Goal: Task Accomplishment & Management: Use online tool/utility

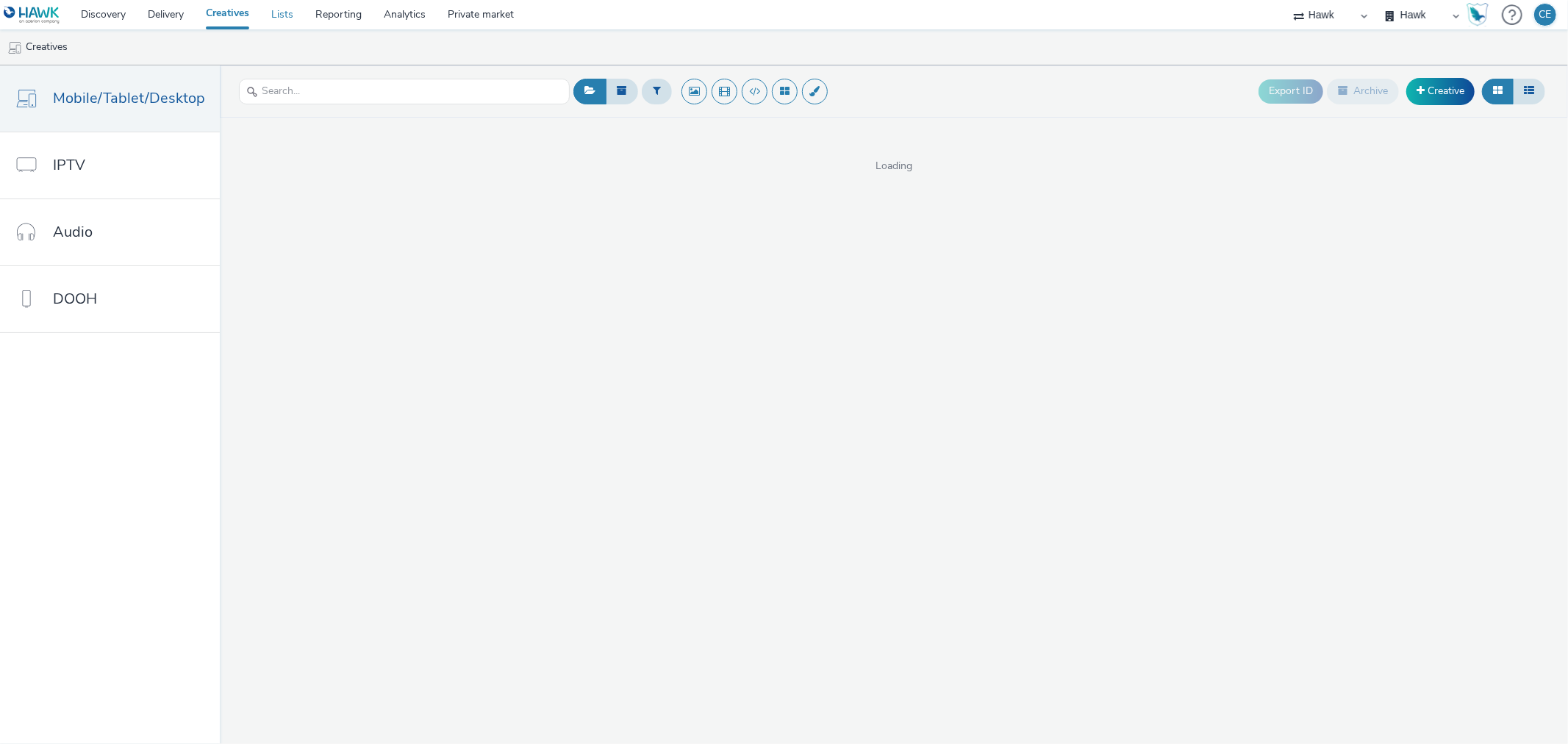
click at [296, 12] on link "Lists" at bounding box center [282, 14] width 45 height 29
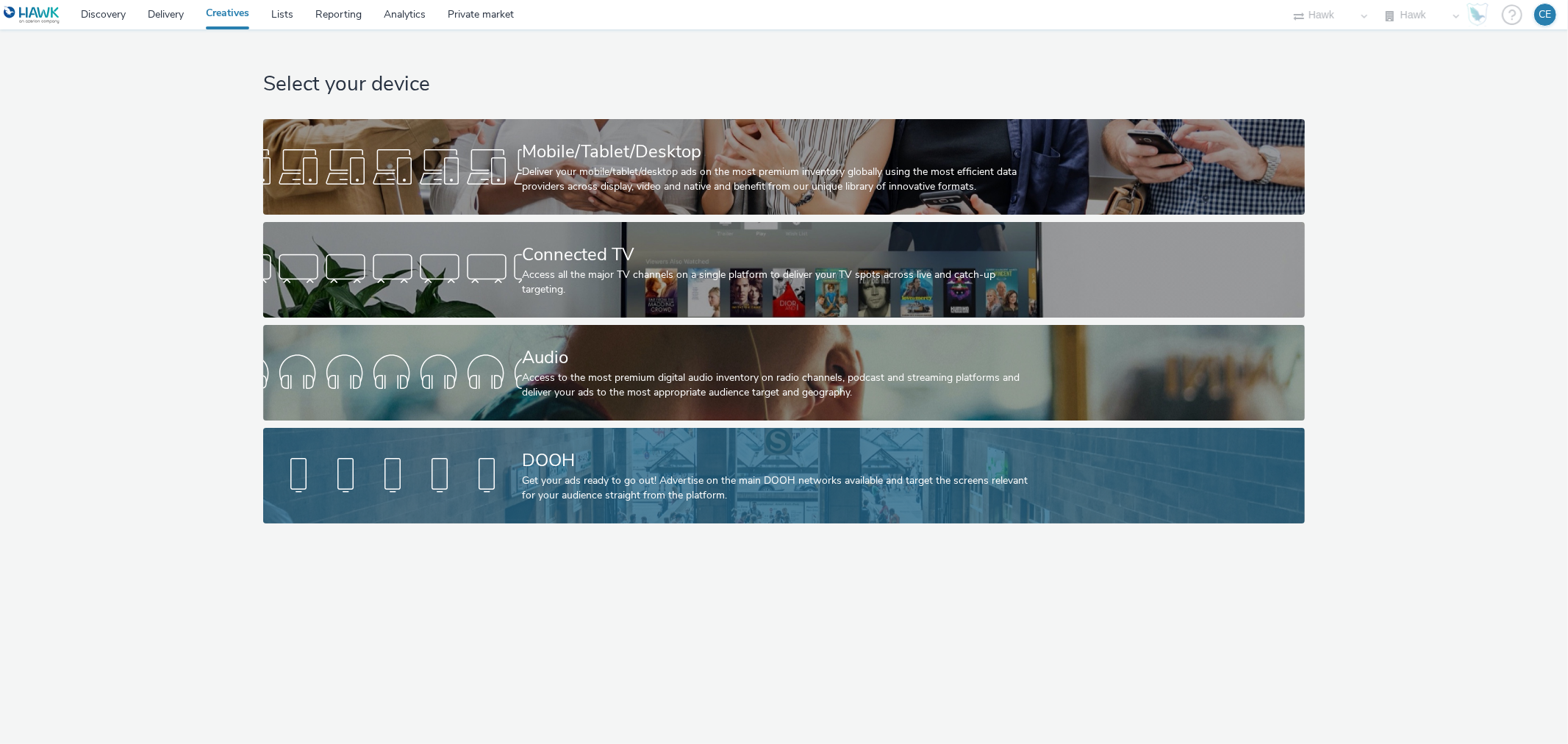
click at [301, 461] on div at bounding box center [392, 476] width 259 height 47
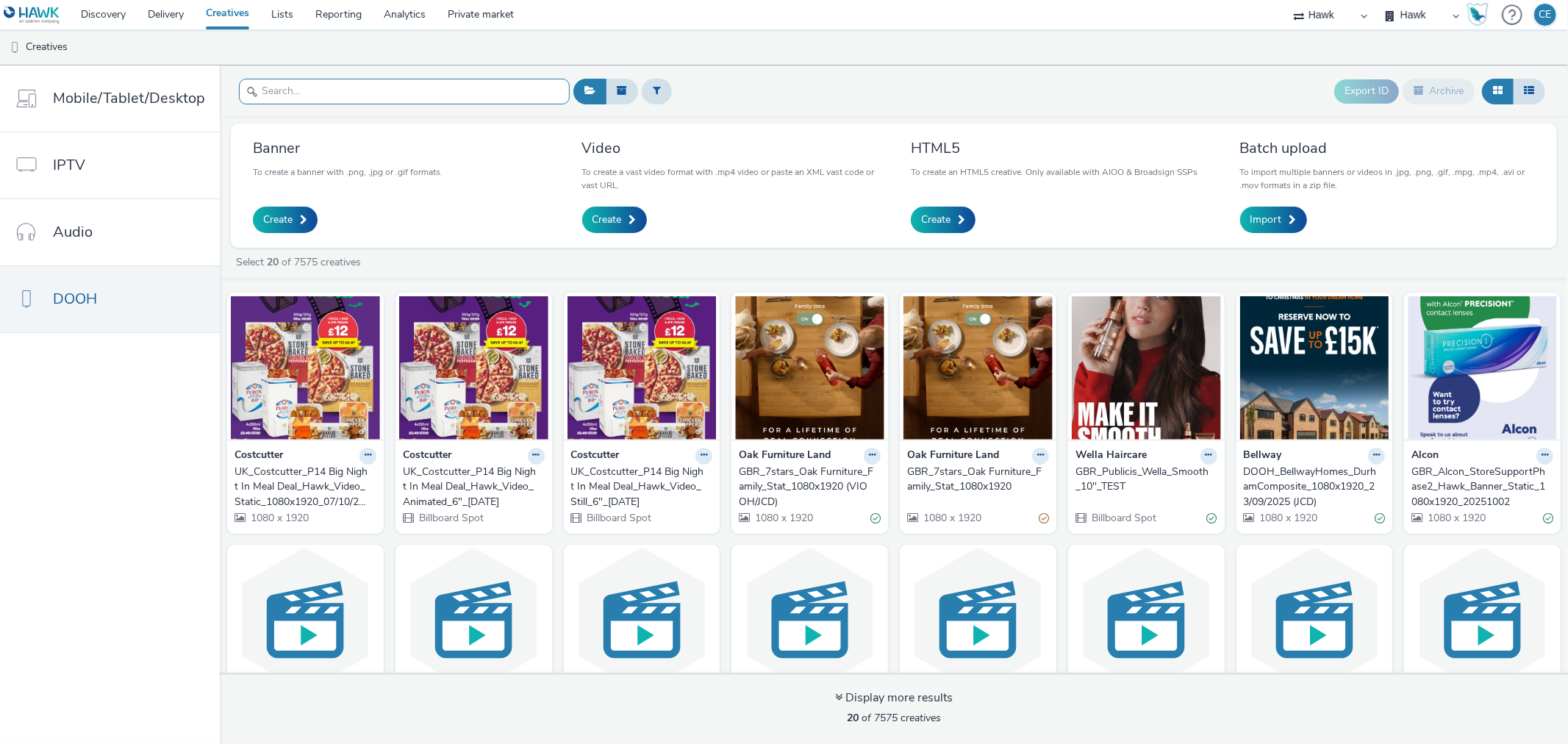
click at [378, 88] on input "text" at bounding box center [404, 91] width 331 height 26
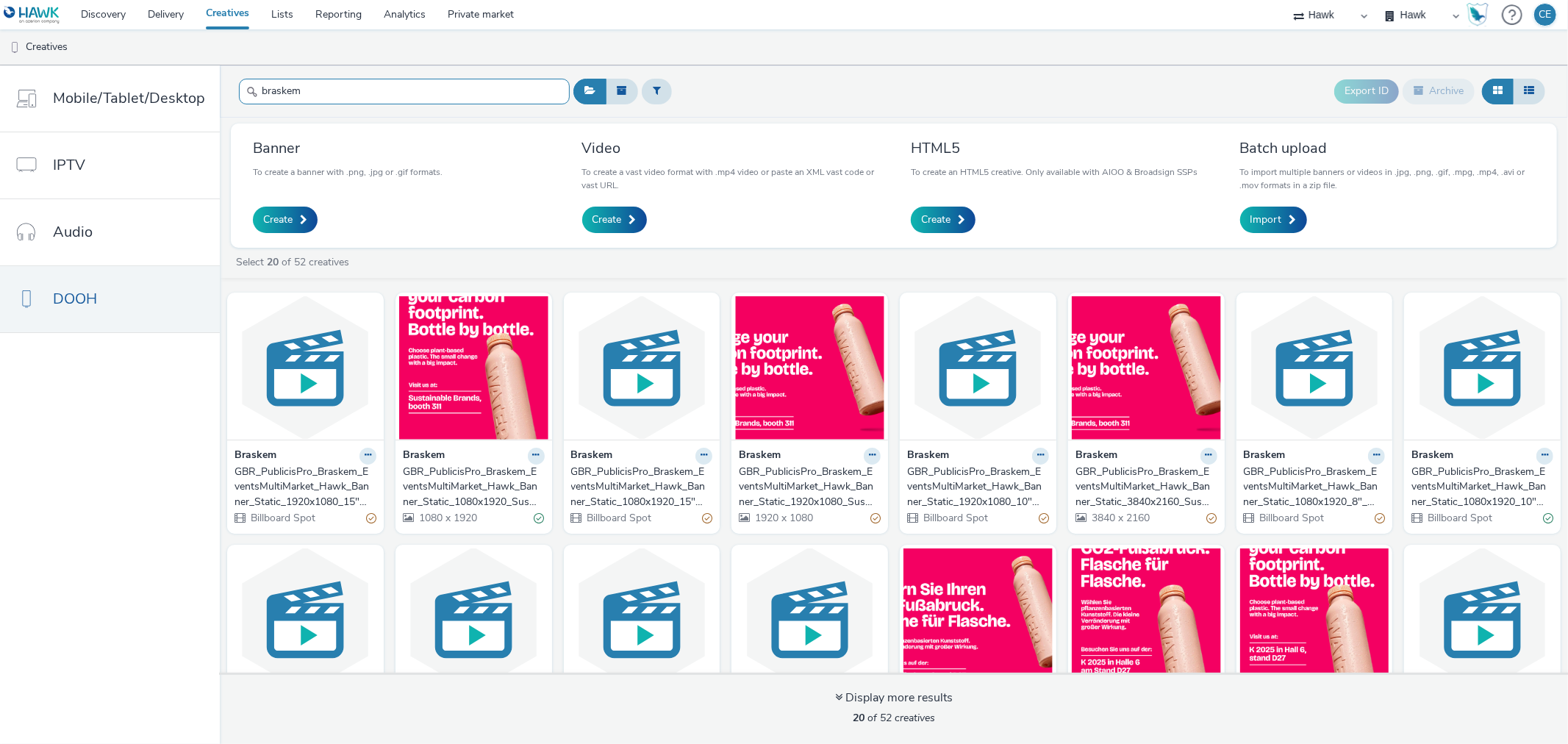
type input "braskem"
click at [1486, 471] on div "GBR_PublicisPro_Braskem_EventsMultiMarket_Hawk_Banner_Static_1080x1920_10"_Sust…" at bounding box center [1479, 486] width 136 height 45
click at [467, 77] on div at bounding box center [404, 92] width 331 height 36
click at [1297, 219] on link "Import" at bounding box center [1273, 220] width 67 height 27
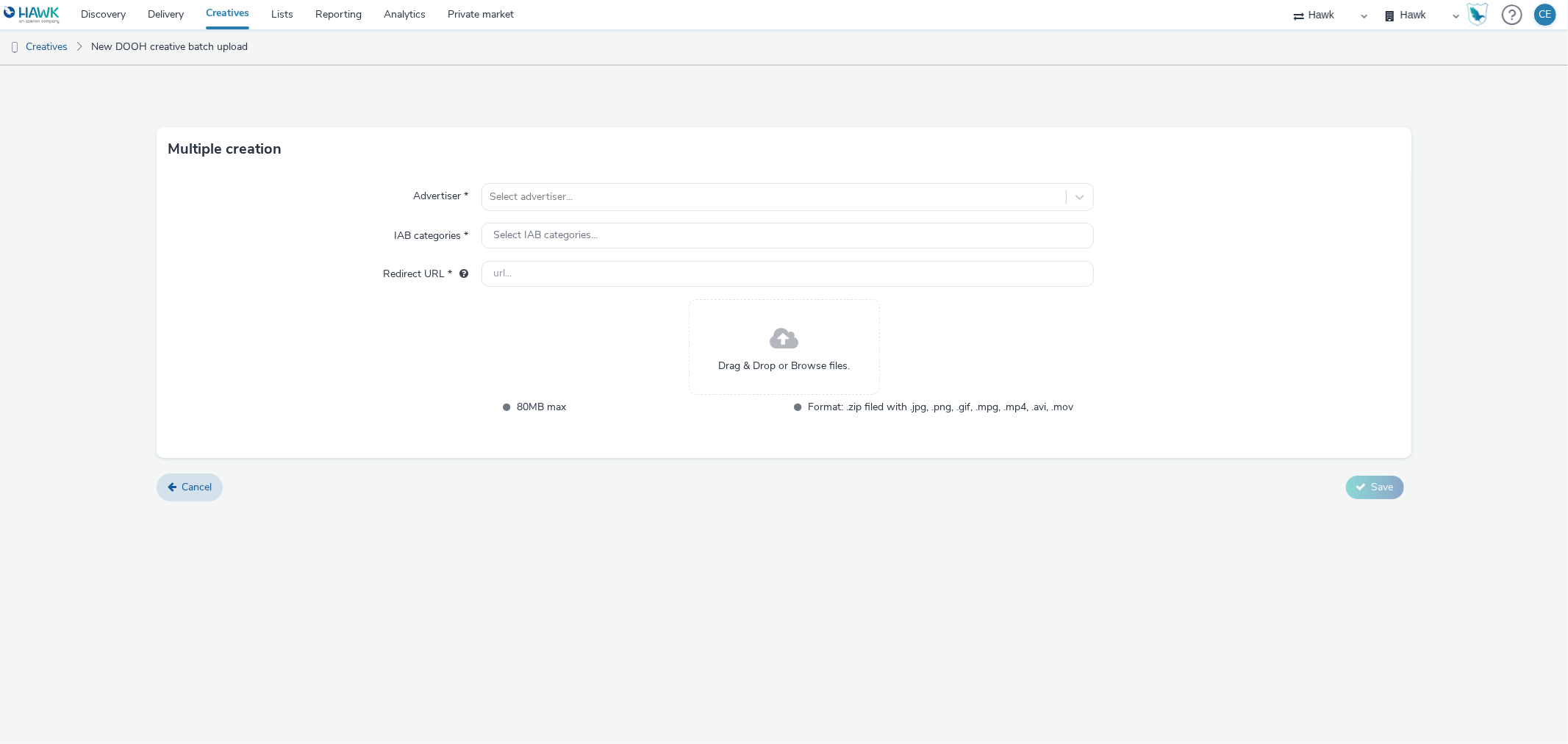
click at [734, 164] on div "Multiple creation" at bounding box center [783, 149] width 1254 height 45
click at [723, 194] on div at bounding box center [773, 196] width 568 height 18
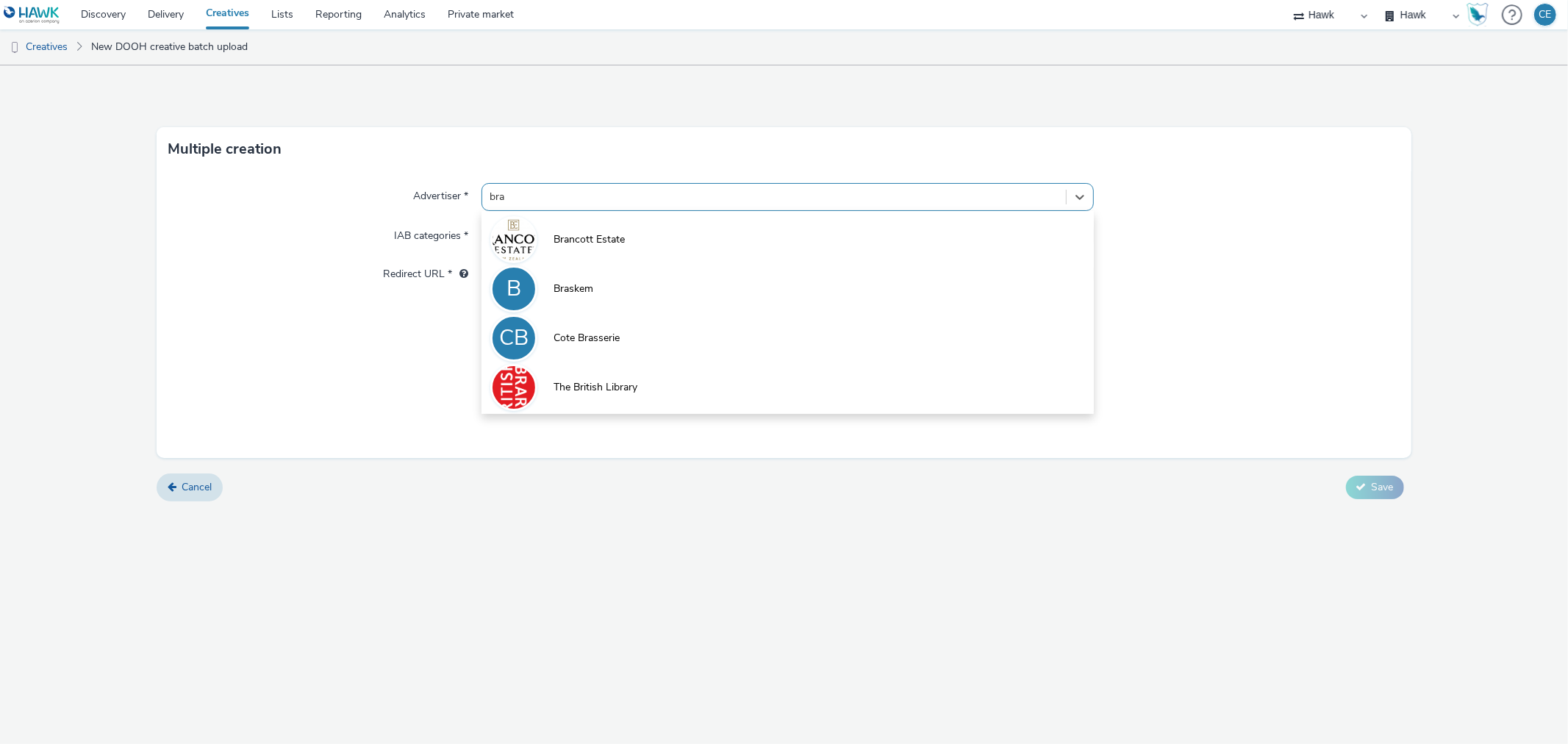
type input "bras"
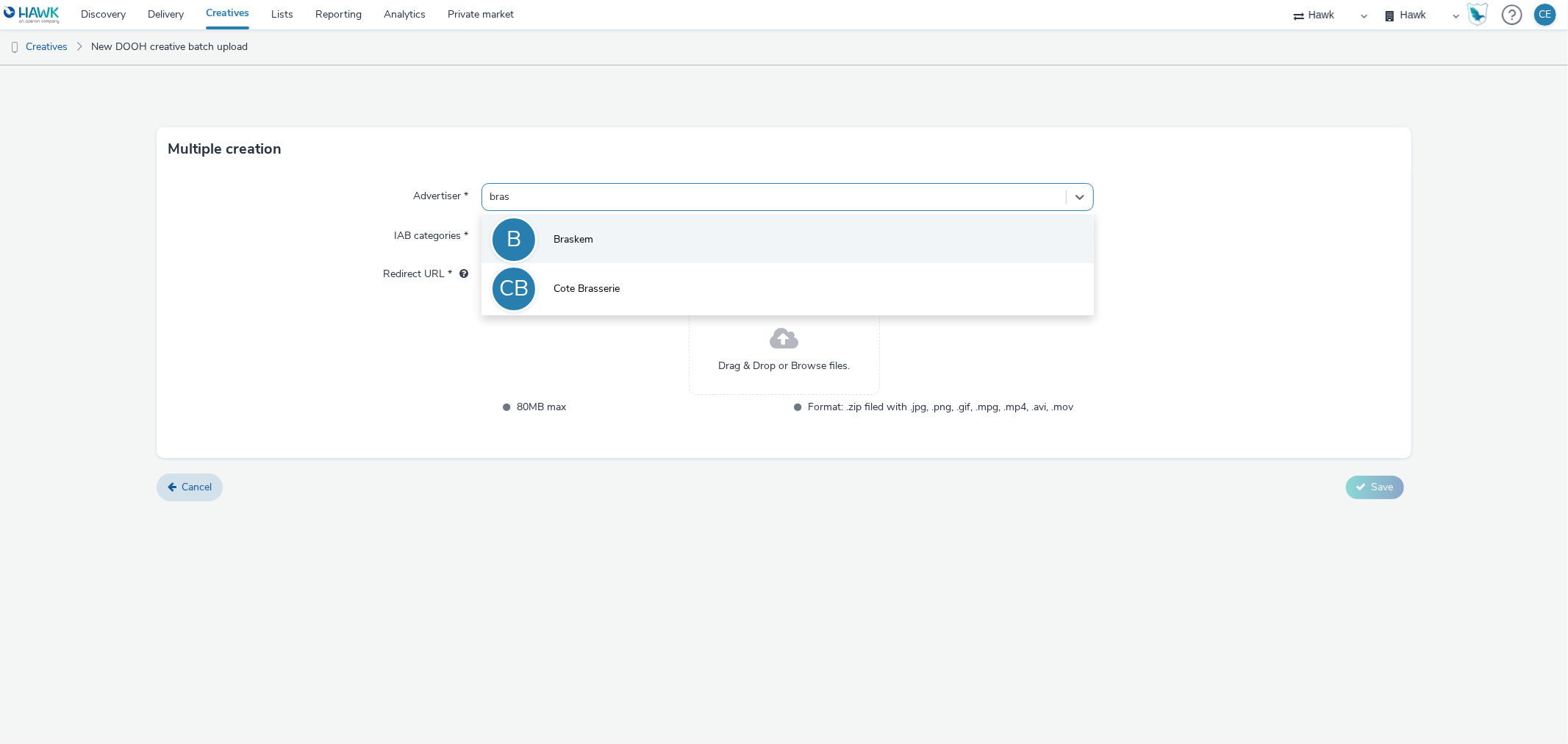
click at [611, 226] on li "B Braskem" at bounding box center [787, 239] width 611 height 49
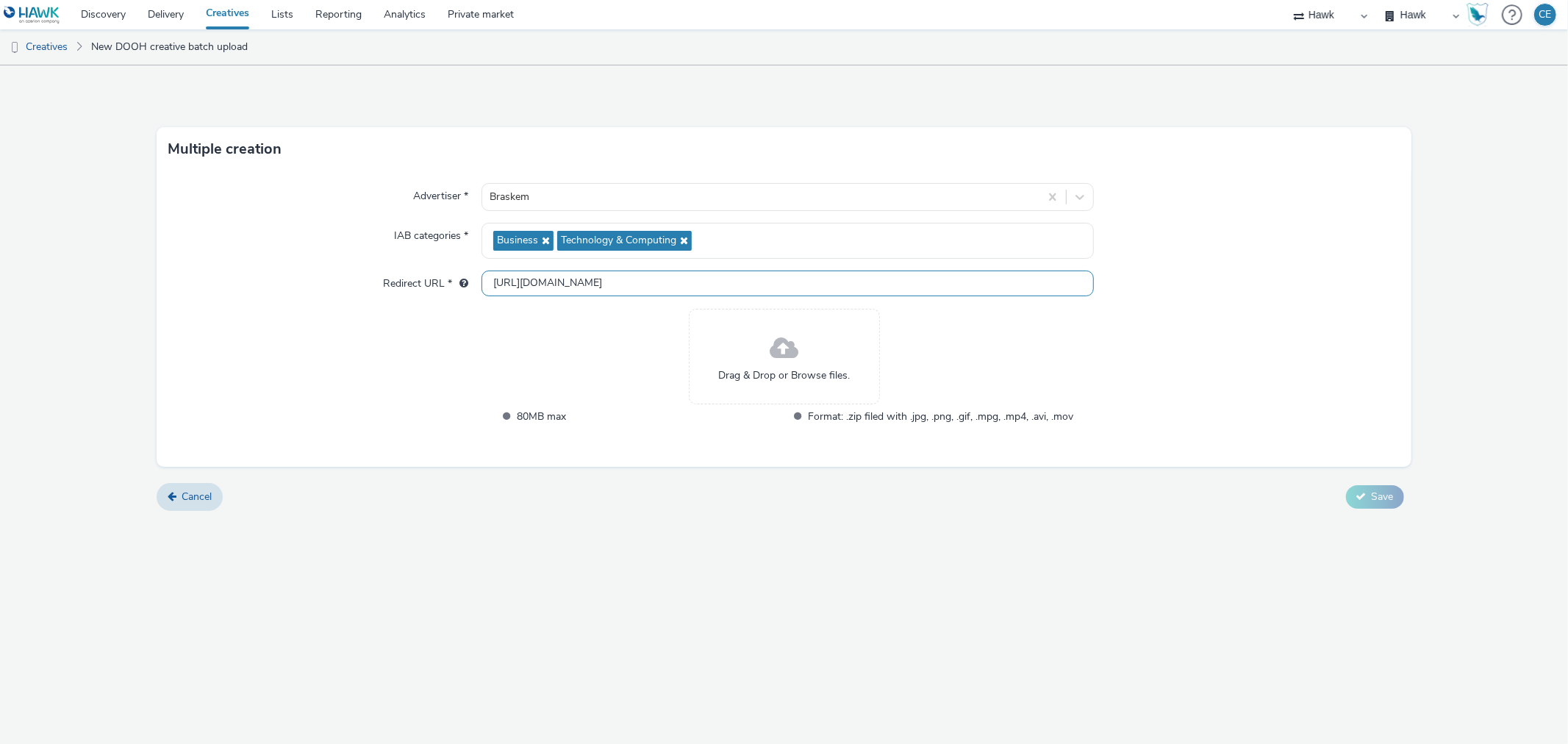
drag, startPoint x: 643, startPoint y: 282, endPoint x: 621, endPoint y: 282, distance: 22.0
click at [621, 282] on input "http://www.braskem.com.br" at bounding box center [787, 282] width 611 height 26
drag, startPoint x: 711, startPoint y: 280, endPoint x: 372, endPoint y: 272, distance: 339.1
click at [372, 272] on div "Redirect URL * http://www.braskem.com.br" at bounding box center [784, 283] width 1231 height 27
paste input "s://www.braskem.com/imgreen"
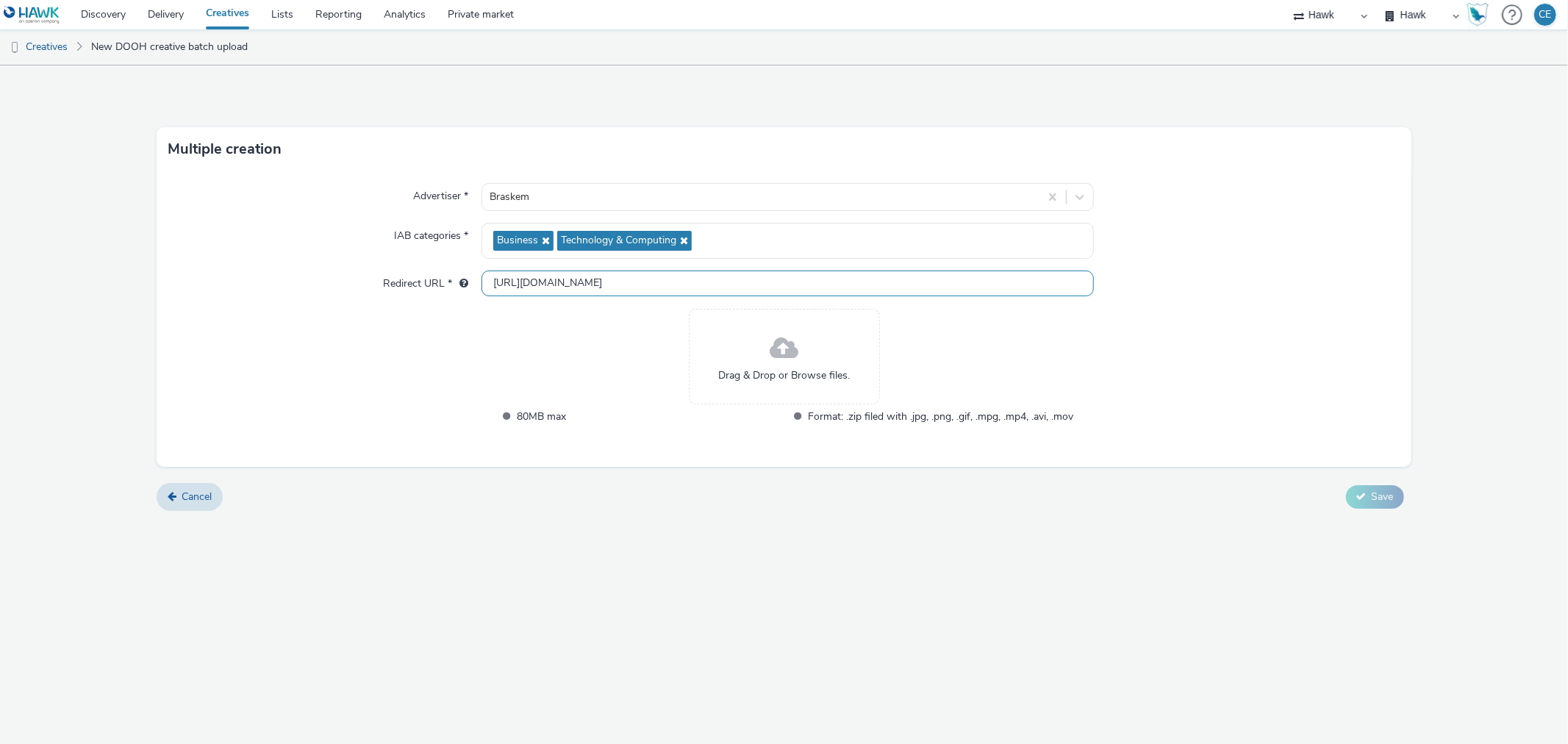
type input "https://www.braskem.com/imgreen"
click at [873, 377] on div "Drag & Drop or Browse files." at bounding box center [784, 356] width 191 height 96
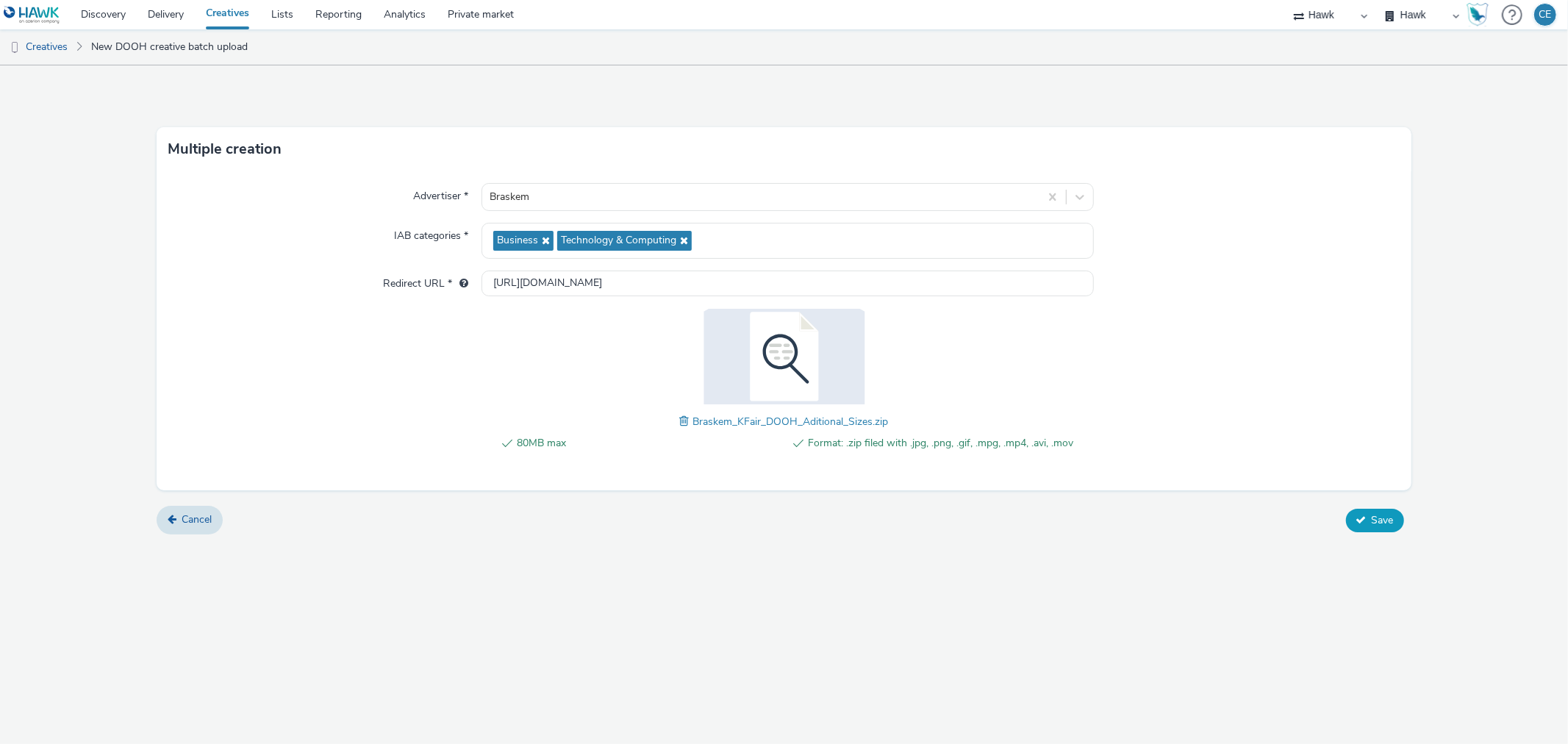
click at [1349, 517] on button "Save" at bounding box center [1375, 520] width 58 height 24
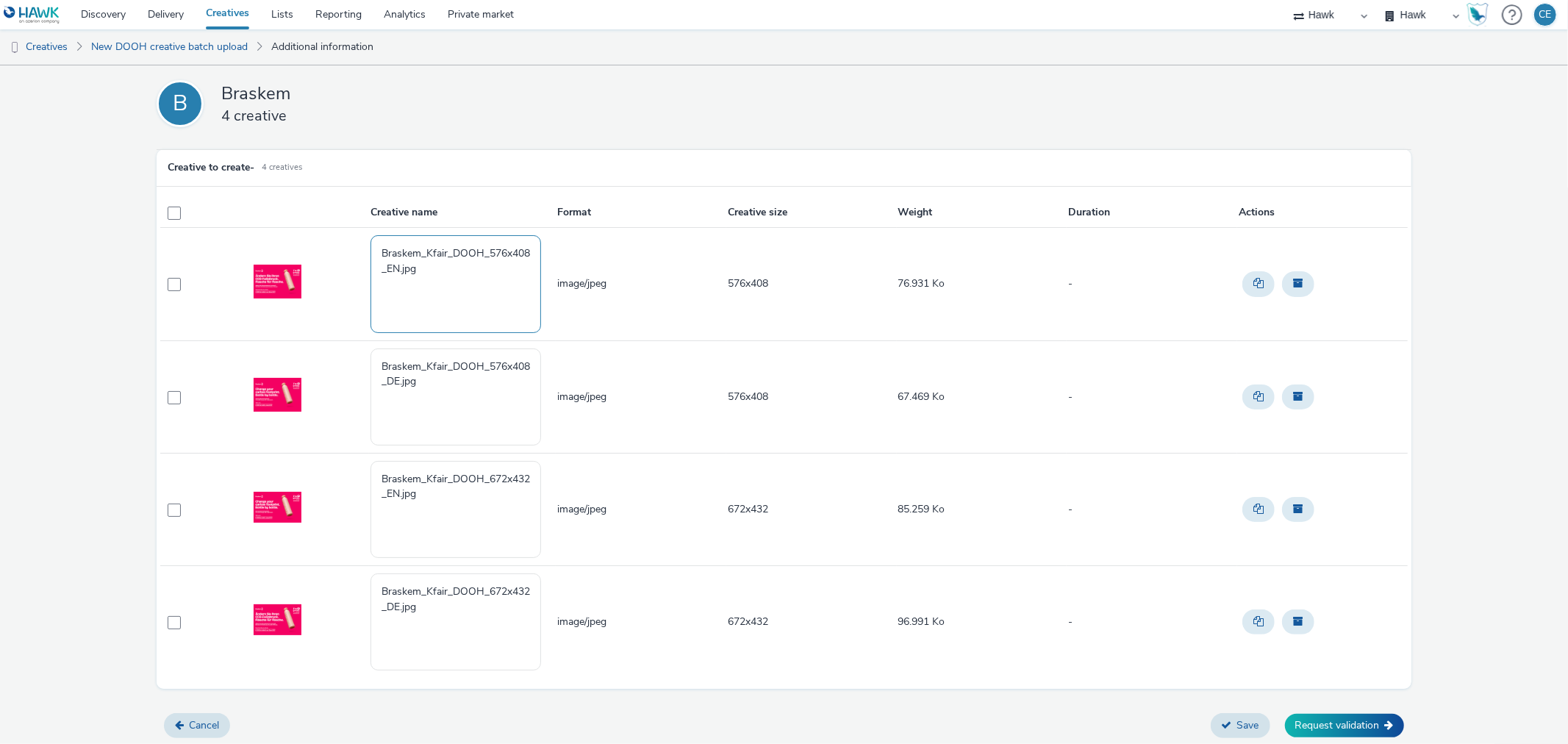
click at [429, 265] on textarea "Braskem_Kfair_DOOH_576x408_EN.jpg" at bounding box center [456, 283] width 171 height 97
paste textarea "GBR_PublicisPro_Braskem_EventsMultiMarket_Hawk_Banner_Static_1080x1920_KFair_EN…"
drag, startPoint x: 486, startPoint y: 247, endPoint x: 394, endPoint y: 272, distance: 95.3
click at [394, 272] on textarea "Braskem_Kfair_DOOH_576x408_EN.jpg GBR_PublicisPro_Braskem_EventsMultiMarket_Haw…" at bounding box center [456, 283] width 171 height 97
drag, startPoint x: 430, startPoint y: 307, endPoint x: 483, endPoint y: 316, distance: 53.8
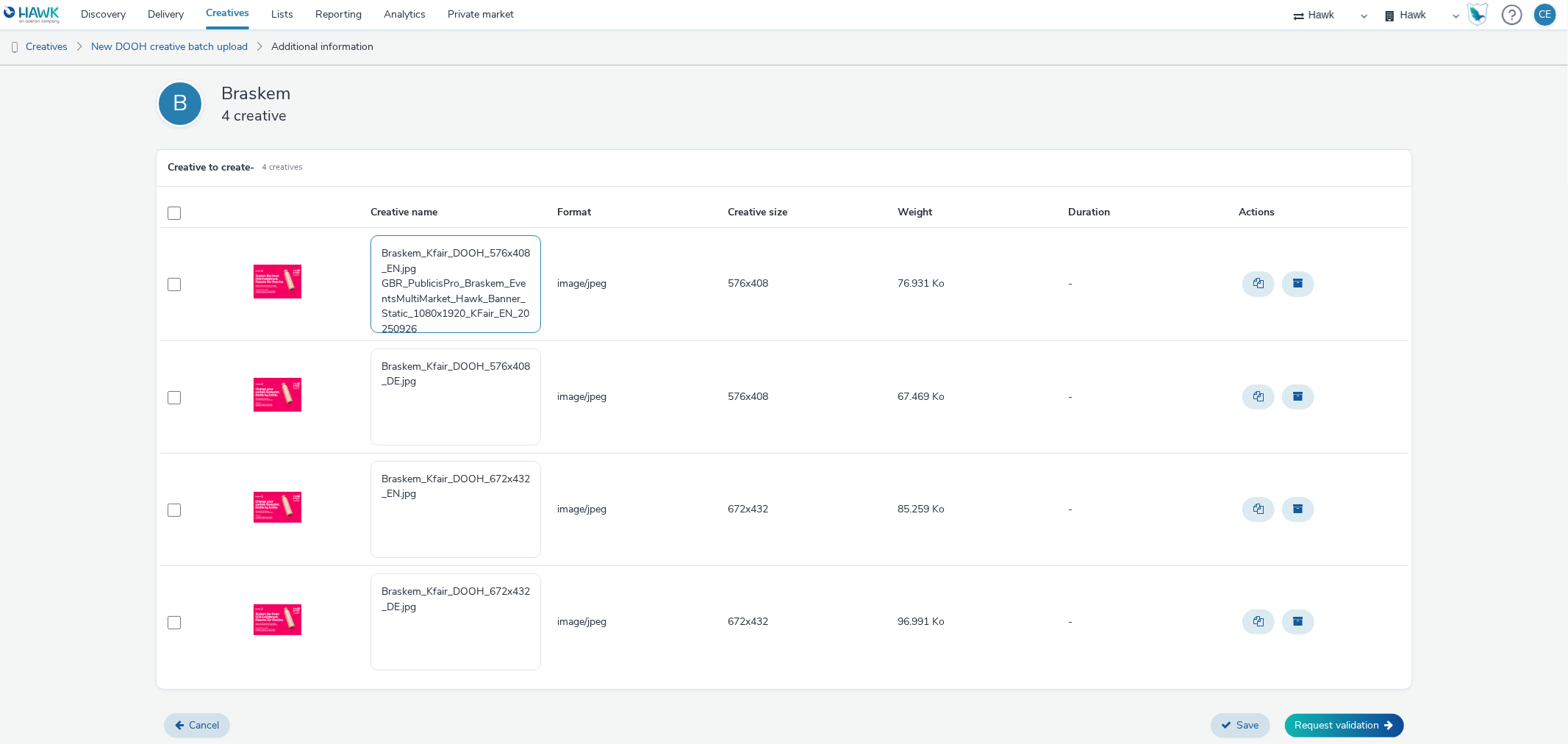
click at [483, 316] on textarea "Braskem_Kfair_DOOH_576x408_EN.jpg GBR_PublicisPro_Braskem_EventsMultiMarket_Haw…" at bounding box center [456, 283] width 171 height 97
paste textarea "576x408"
drag, startPoint x: 377, startPoint y: 280, endPoint x: 372, endPoint y: 230, distance: 50.2
click at [372, 230] on td "Braskem_Kfair_DOOH_576x408_EN.jpg GBR_PublicisPro_Braskem_EventsMultiMarket_Haw…" at bounding box center [462, 283] width 187 height 113
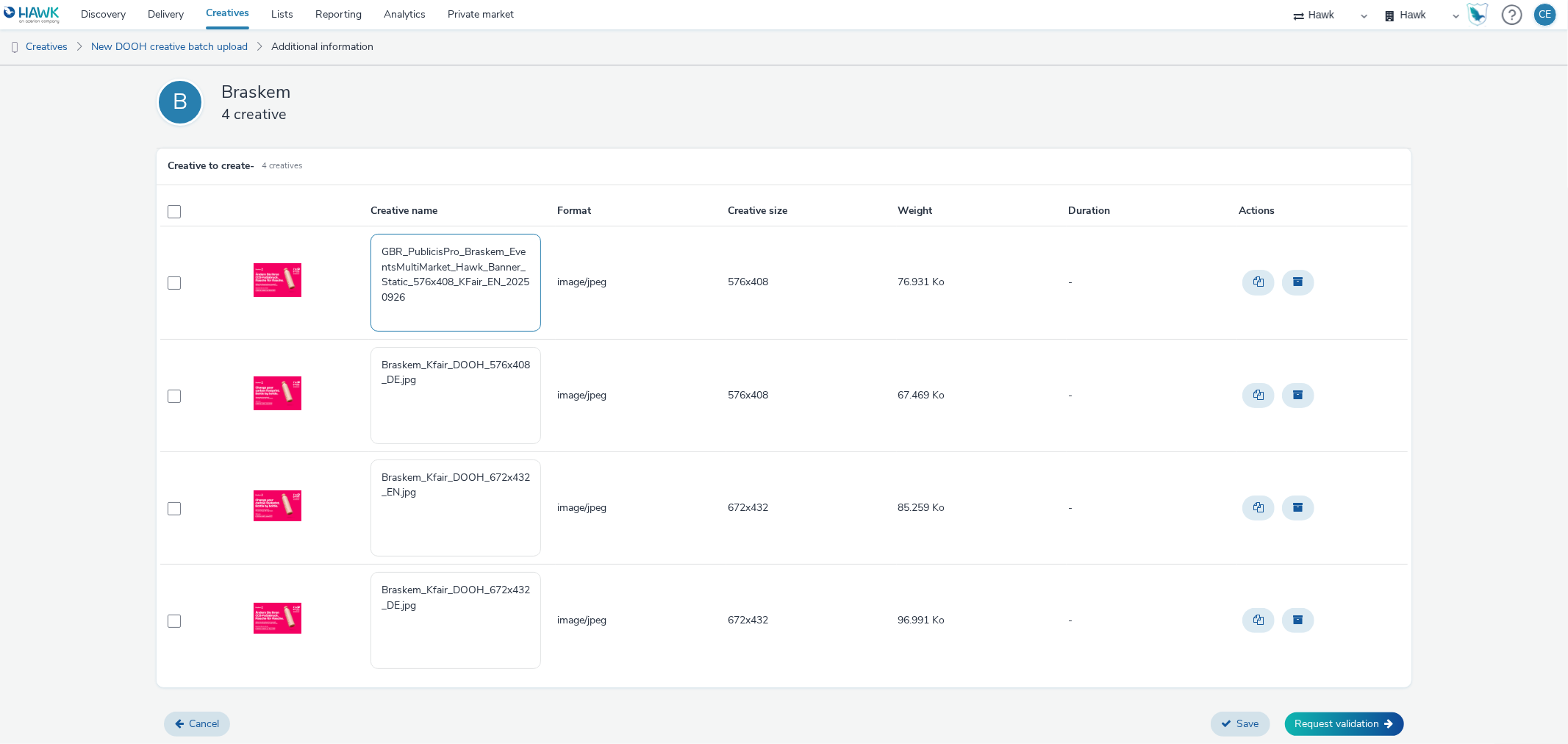
drag, startPoint x: 459, startPoint y: 306, endPoint x: 371, endPoint y: 230, distance: 116.3
click at [371, 230] on td "GBR_PublicisPro_Braskem_EventsMultiMarket_Hawk_Banner_Static_576x408_KFair_EN_2…" at bounding box center [462, 282] width 187 height 113
type textarea "GBR_PublicisPro_Braskem_EventsMultiMarket_Hawk_Banner_Static_576x408_KFair_EN_2…"
drag, startPoint x: 410, startPoint y: 411, endPoint x: 387, endPoint y: 424, distance: 26.4
click at [387, 424] on textarea "Braskem_Kfair_DOOH_576x408_DE.jpg" at bounding box center [456, 395] width 171 height 97
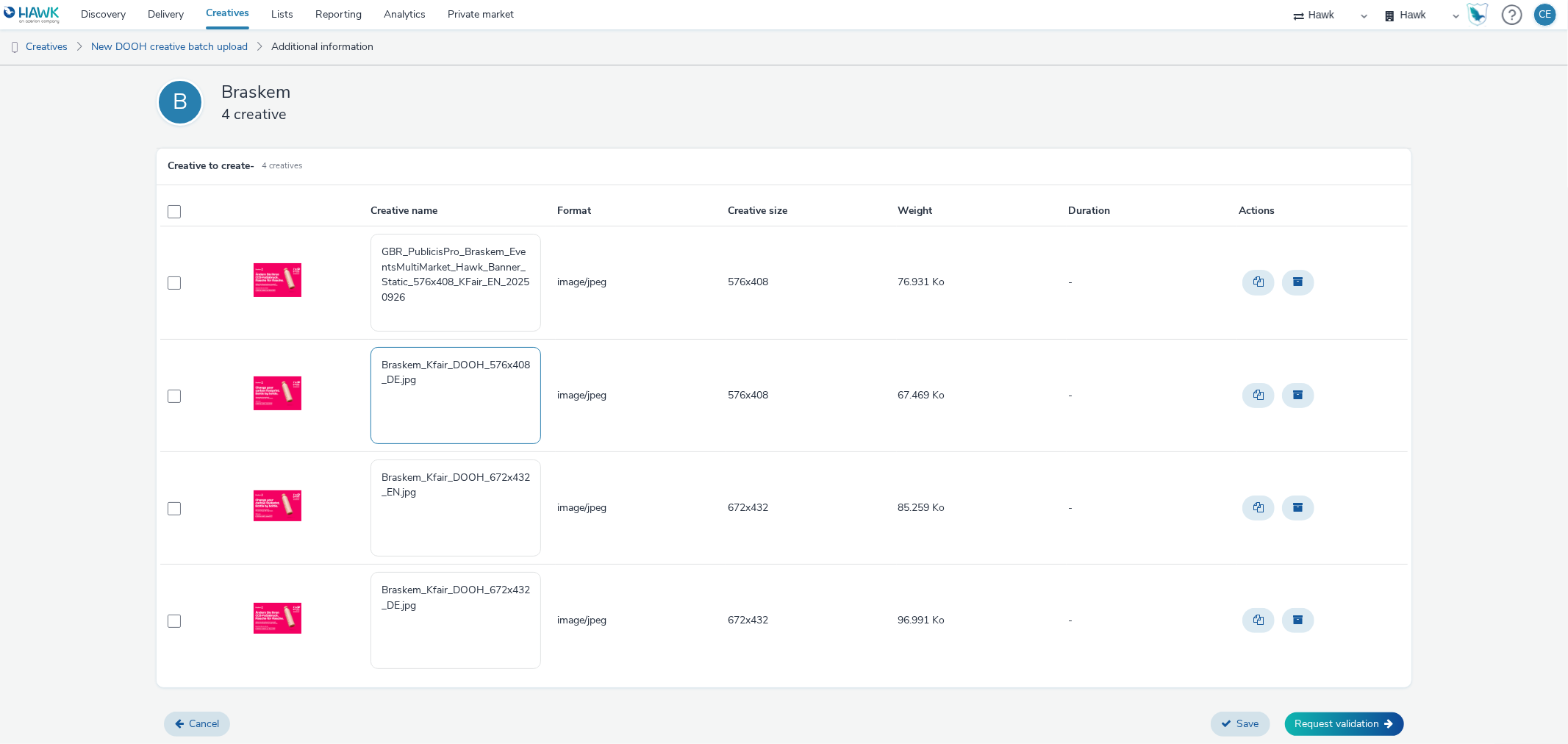
click at [433, 399] on textarea "Braskem_Kfair_DOOH_576x408_DE.jpg" at bounding box center [456, 395] width 171 height 97
paste textarea "GBR_PublicisPro_Braskem_EventsMultiMarket_Hawk_Banner_Static_576x408_KFair_EN_2…"
drag, startPoint x: 378, startPoint y: 375, endPoint x: 372, endPoint y: 335, distance: 40.4
click at [372, 335] on tbody "GBR_PublicisPro_Braskem_EventsMultiMarket_Hawk_Banner_Static_576x408_KFair_EN_2…" at bounding box center [783, 451] width 1247 height 450
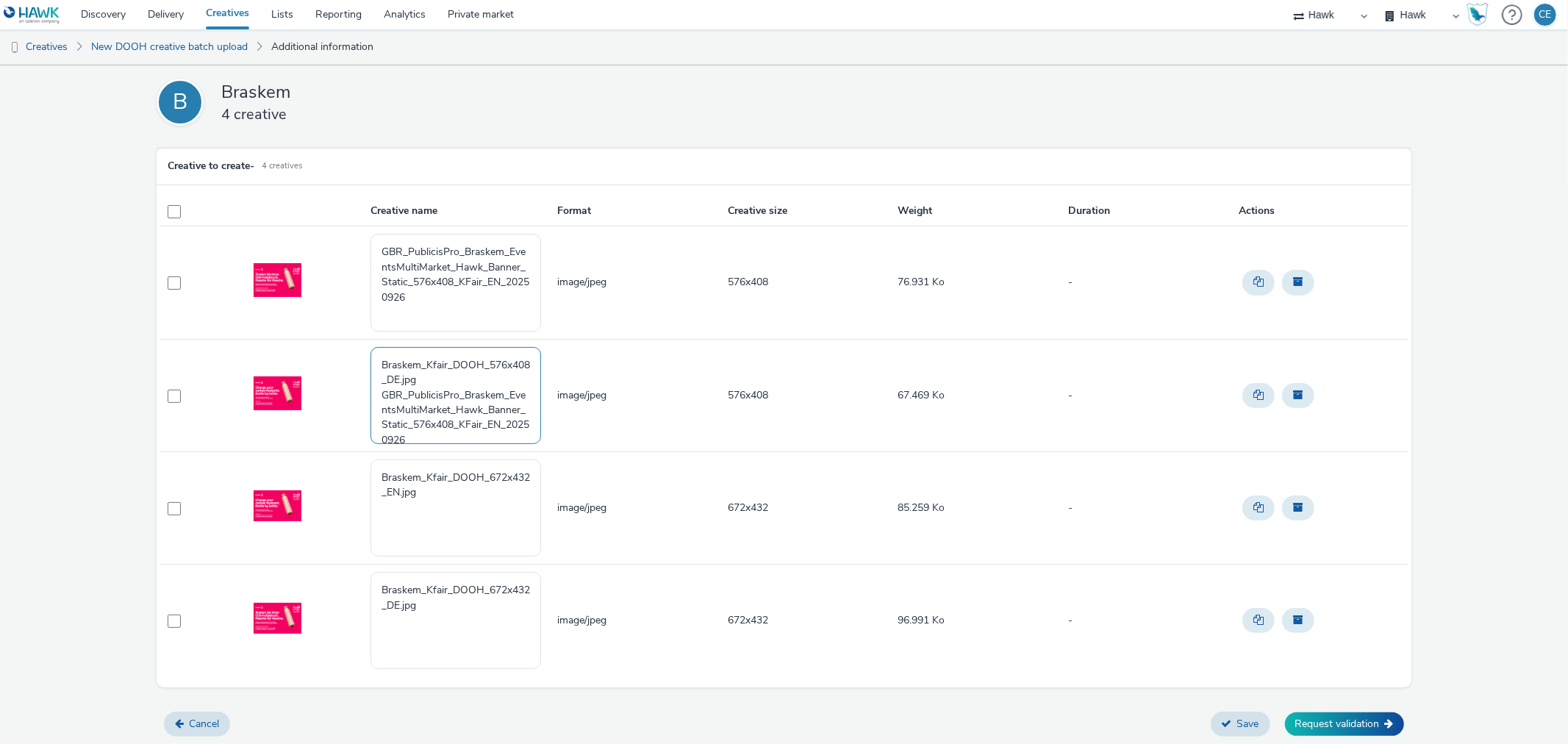
drag, startPoint x: 375, startPoint y: 398, endPoint x: 383, endPoint y: 344, distance: 54.6
click at [383, 344] on td "Braskem_Kfair_DOOH_576x408_DE.jpg GBR_PublicisPro_Braskem_EventsMultiMarket_Haw…" at bounding box center [462, 394] width 187 height 113
drag, startPoint x: 488, startPoint y: 399, endPoint x: 498, endPoint y: 401, distance: 10.2
click at [498, 401] on textarea "GBR_PublicisPro_Braskem_EventsMultiMarket_Hawk_Banner_Static_576x408_KFair_EN_2…" at bounding box center [456, 395] width 171 height 97
drag, startPoint x: 417, startPoint y: 424, endPoint x: 368, endPoint y: 334, distance: 102.5
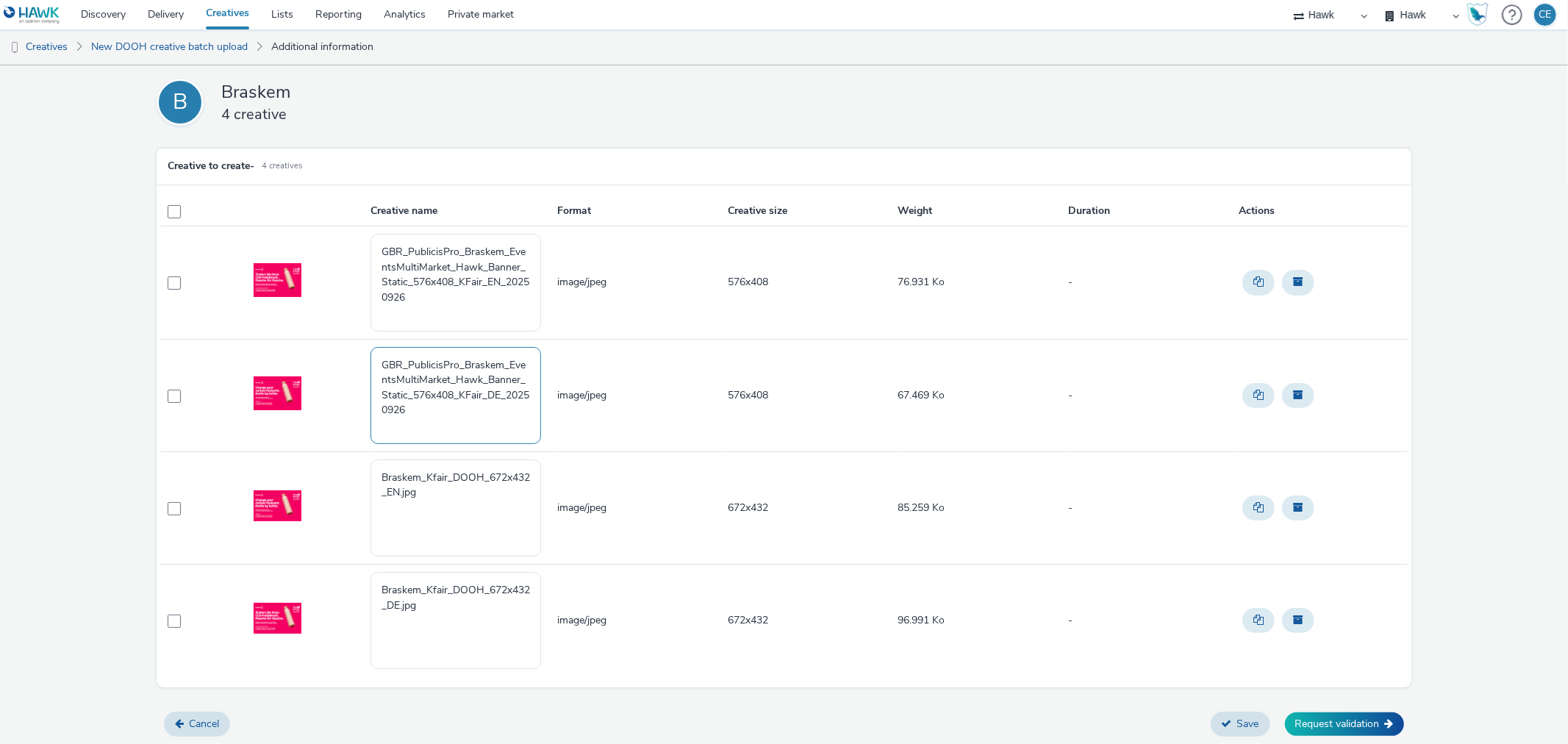
click at [368, 334] on tbody "GBR_PublicisPro_Braskem_EventsMultiMarket_Hawk_Banner_Static_576x408_KFair_EN_2…" at bounding box center [783, 451] width 1247 height 450
type textarea "GBR_PublicisPro_Braskem_EventsMultiMarket_Hawk_Banner_Static_576x408_KFair_DE_2…"
drag, startPoint x: 437, startPoint y: 503, endPoint x: 453, endPoint y: 532, distance: 33.1
click at [453, 532] on textarea "Braskem_Kfair_DOOH_672x432_EN.jpg" at bounding box center [456, 508] width 171 height 97
paste textarea "GBR_PublicisPro_Braskem_EventsMultiMarket_Hawk_Banner_Static_576x408_KFair_DE_2…"
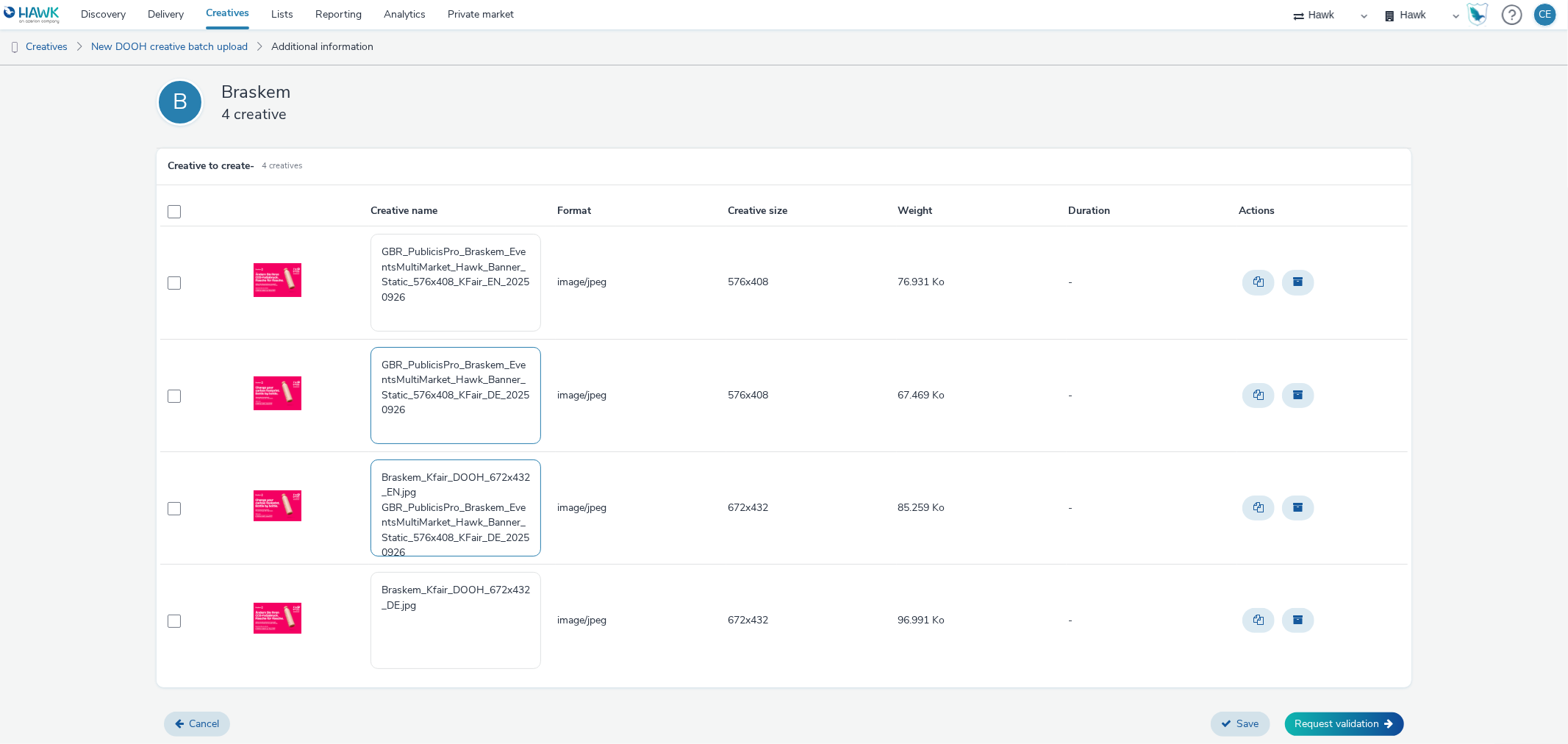
drag, startPoint x: 378, startPoint y: 505, endPoint x: 392, endPoint y: 435, distance: 71.4
click at [386, 437] on tbody "GBR_PublicisPro_Braskem_EventsMultiMarket_Hawk_Banner_Static_576x408_KFair_EN_2…" at bounding box center [783, 451] width 1247 height 450
drag, startPoint x: 486, startPoint y: 502, endPoint x: 500, endPoint y: 505, distance: 14.3
click at [500, 505] on textarea "GBR_PublicisPro_Braskem_EventsMultiMarket_Hawk_Banner_Static_576x408_KFair_DE_2…" at bounding box center [456, 508] width 171 height 97
drag, startPoint x: 772, startPoint y: 499, endPoint x: 716, endPoint y: 496, distance: 56.1
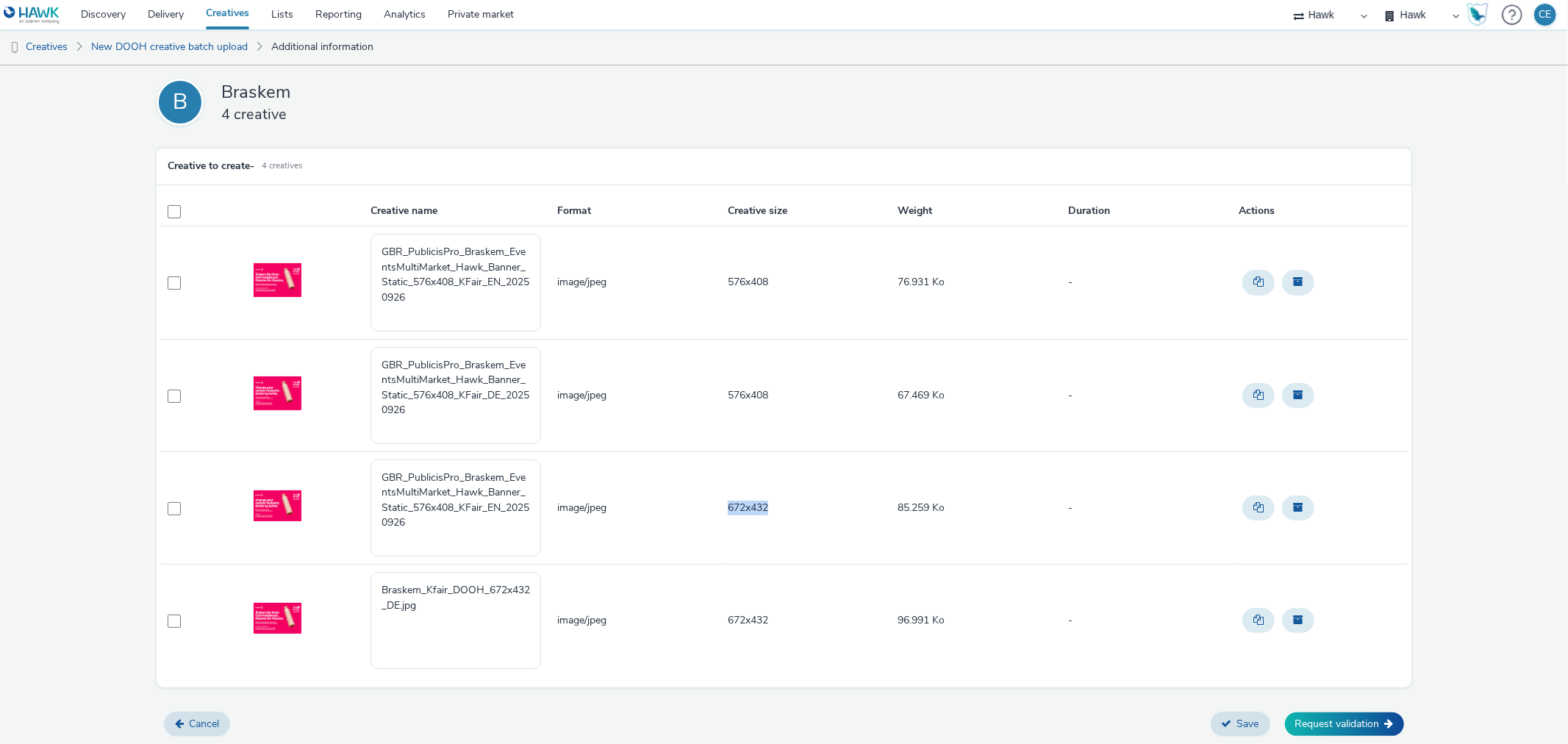
click at [716, 496] on tr "GBR_PublicisPro_Braskem_EventsMultiMarket_Hawk_Banner_Static_576x408_KFair_EN_2…" at bounding box center [783, 507] width 1247 height 113
copy tr "672x432"
drag, startPoint x: 410, startPoint y: 511, endPoint x: 454, endPoint y: 511, distance: 44.0
click at [454, 511] on textarea "GBR_PublicisPro_Braskem_EventsMultiMarket_Hawk_Banner_Static_576x408_KFair_EN_2…" at bounding box center [456, 508] width 171 height 97
paste textarea "672x432"
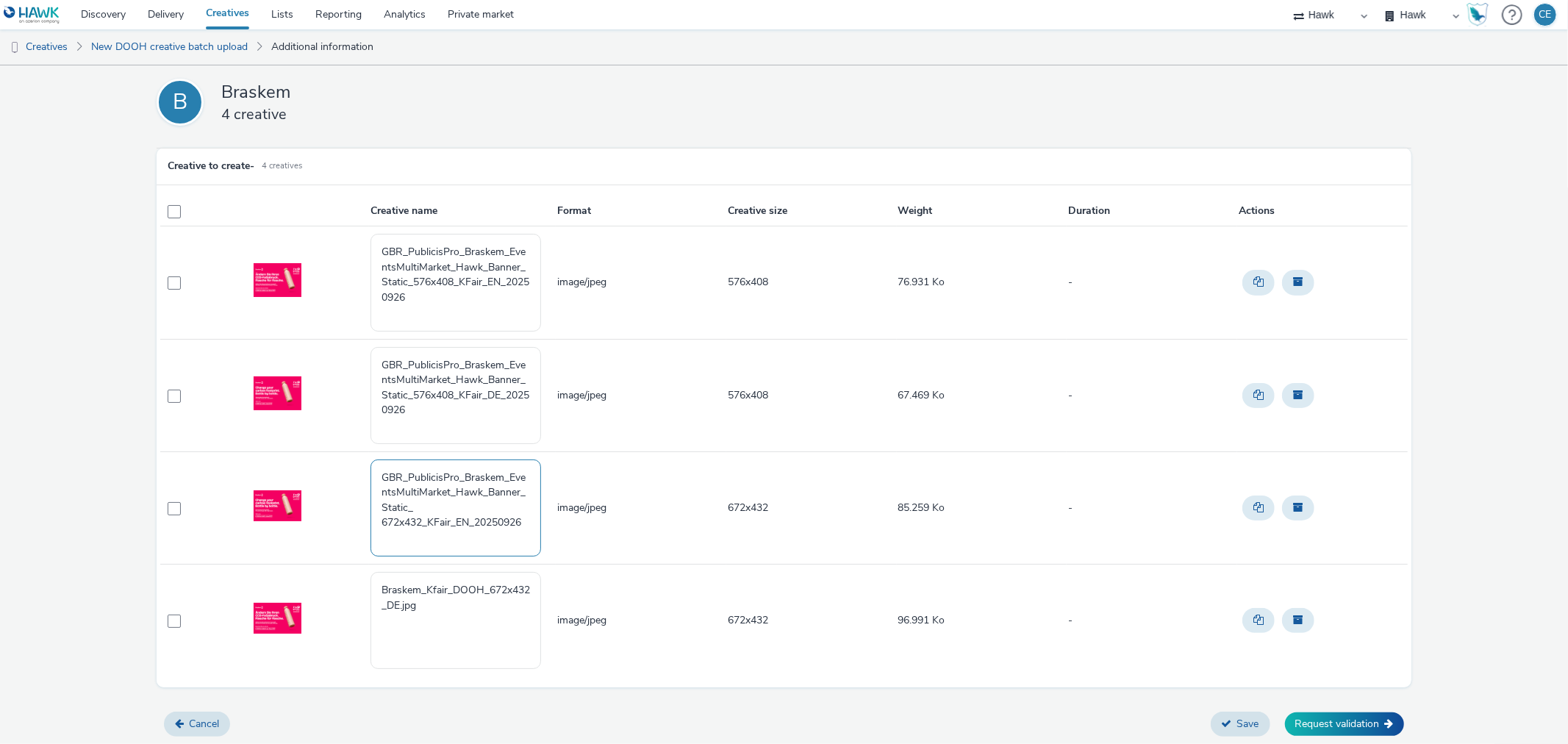
click at [371, 521] on textarea "GBR_PublicisPro_Braskem_EventsMultiMarket_Hawk_Banner_Static_ 672x432_KFair_EN_…" at bounding box center [456, 508] width 171 height 97
drag, startPoint x: 437, startPoint y: 520, endPoint x: 374, endPoint y: 463, distance: 85.0
click at [374, 463] on textarea "GBR_PublicisPro_Braskem_EventsMultiMarket_Hawk_Banner_Static_672x432_KFair_EN_2…" at bounding box center [456, 508] width 171 height 97
type textarea "GBR_PublicisPro_Braskem_EventsMultiMarket_Hawk_Banner_Static_672x432_KFair_EN_2…"
click at [417, 638] on textarea "Braskem_Kfair_DOOH_672x432_DE.jpg" at bounding box center [456, 620] width 171 height 97
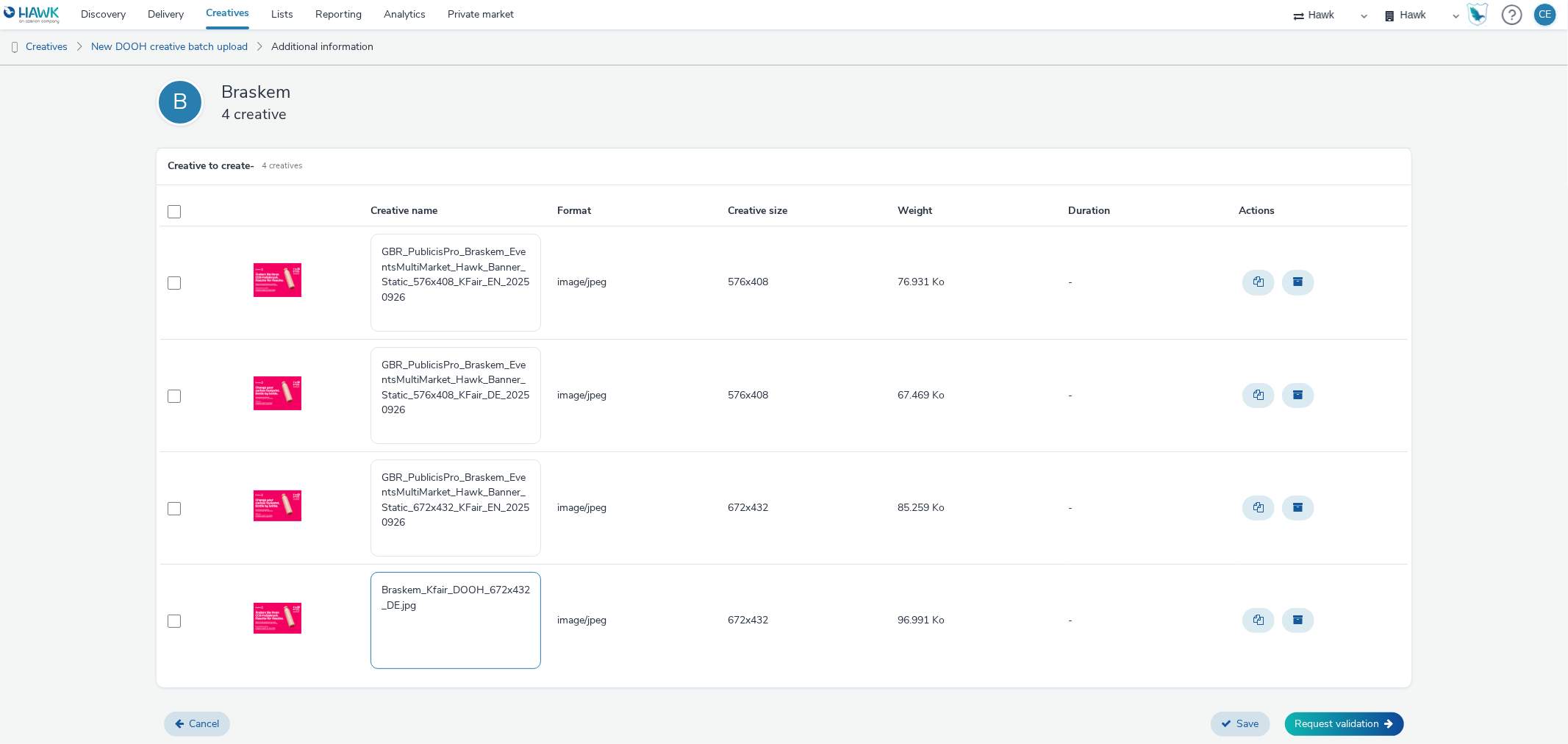
click at [441, 604] on textarea "Braskem_Kfair_DOOH_672x432_DE.jpg" at bounding box center [456, 620] width 171 height 97
paste textarea "GBR_PublicisPro_Braskem_EventsMultiMarket_Hawk_Banner_Static_672x432_KFair_EN_2…"
drag, startPoint x: 507, startPoint y: 649, endPoint x: 383, endPoint y: 656, distance: 124.2
click at [383, 656] on textarea "Braskem_Kfair_DOOH_672x432_DE.jpg GBR_PublicisPro_Braskem_EventsMultiMarket_Haw…" at bounding box center [456, 620] width 171 height 97
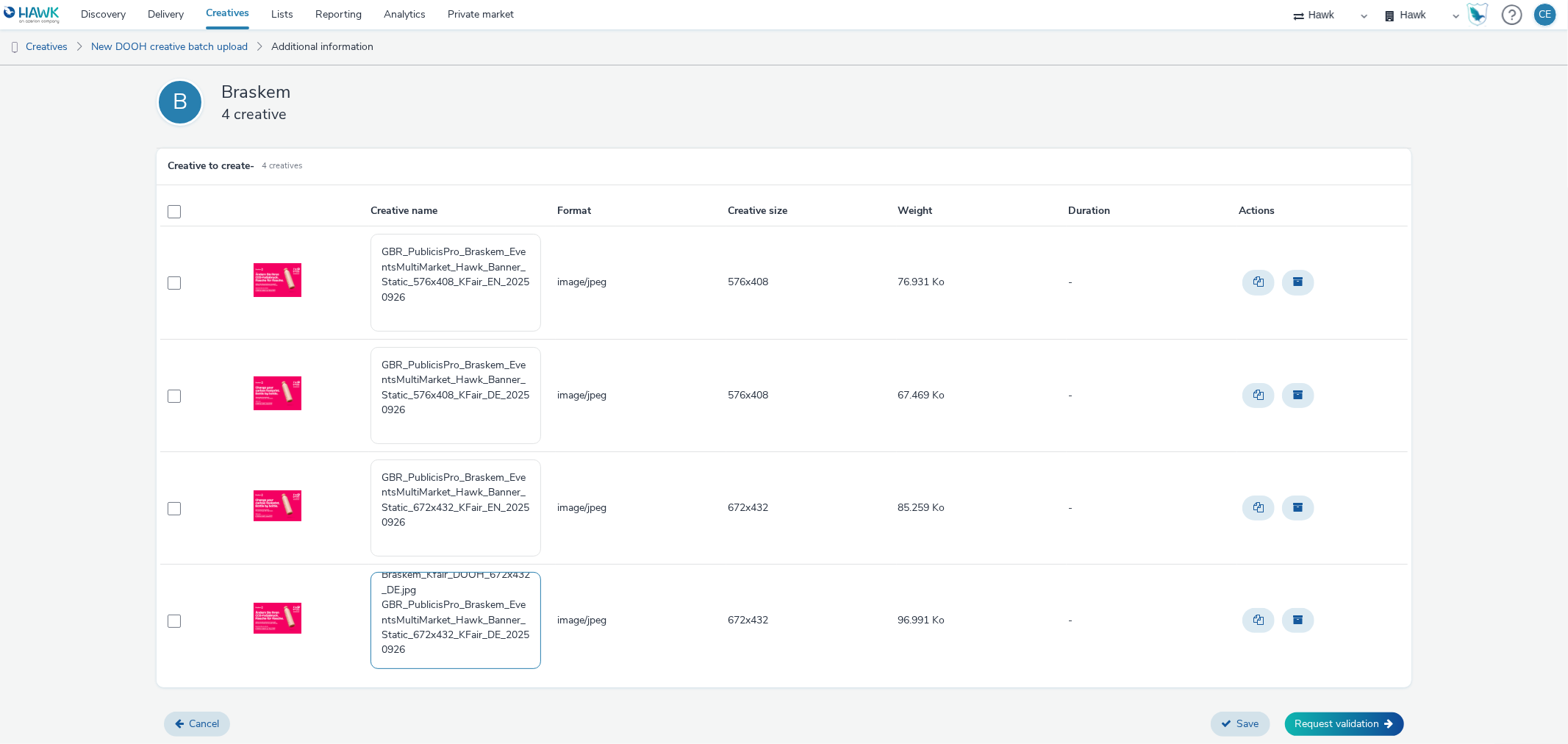
scroll to position [0, 0]
drag, startPoint x: 378, startPoint y: 605, endPoint x: 369, endPoint y: 558, distance: 47.9
click at [369, 558] on tbody "GBR_PublicisPro_Braskem_EventsMultiMarket_Hawk_Banner_Static_576x408_KFair_EN_2…" at bounding box center [783, 451] width 1247 height 450
type textarea "GBR_PublicisPro_Braskem_EventsMultiMarket_Hawk_Banner_Static_672x432_KFair_DE_2…"
click at [1354, 713] on button "Request validation" at bounding box center [1344, 723] width 119 height 24
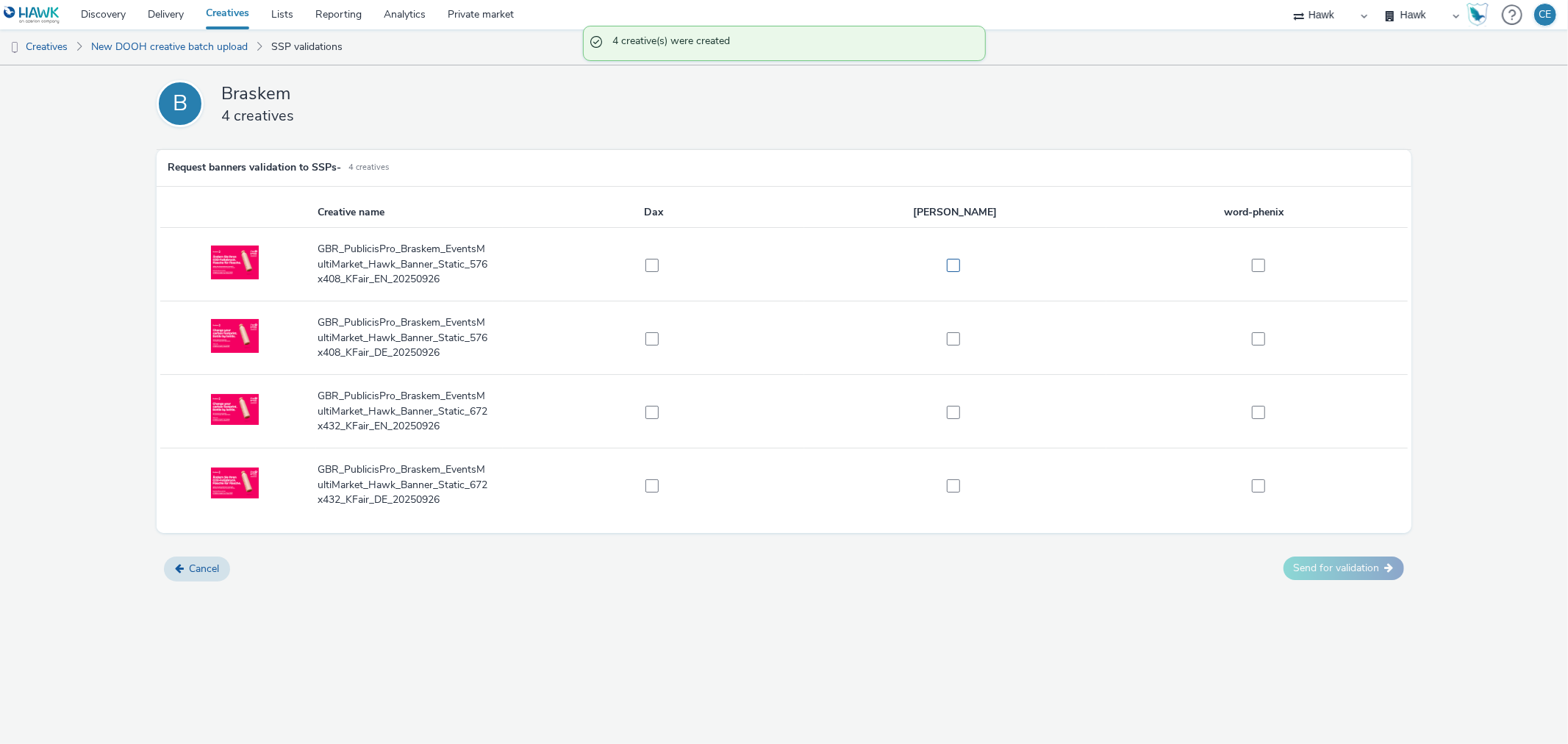
click at [960, 267] on label at bounding box center [948, 264] width 285 height 15
checkbox input "true"
click at [951, 326] on td at bounding box center [955, 338] width 301 height 74
click at [950, 346] on td at bounding box center [955, 338] width 301 height 74
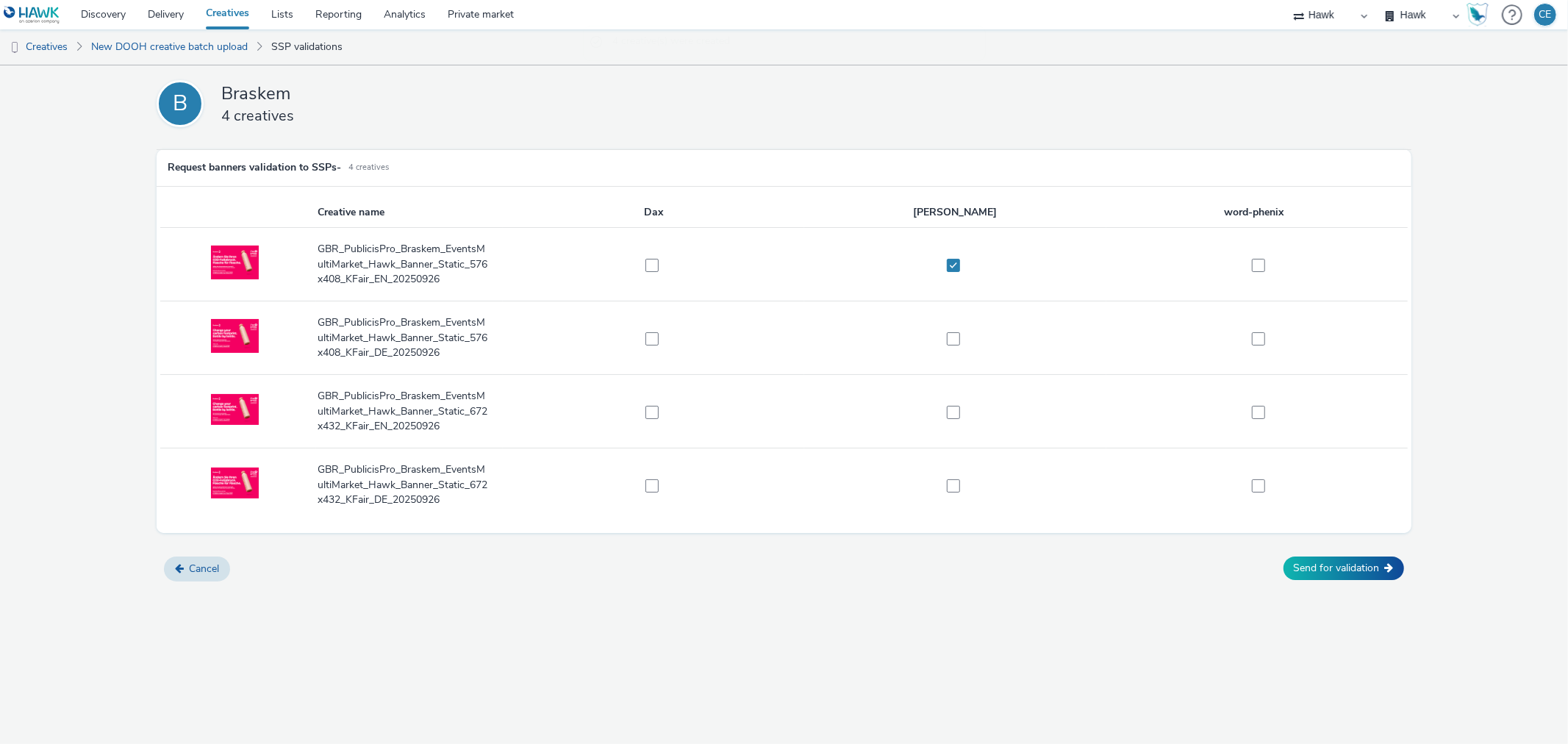
click at [957, 327] on td at bounding box center [955, 338] width 301 height 74
click at [954, 340] on span at bounding box center [954, 338] width 13 height 13
checkbox input "true"
drag, startPoint x: 942, startPoint y: 410, endPoint x: 954, endPoint y: 413, distance: 12.4
click at [942, 411] on label at bounding box center [948, 411] width 285 height 15
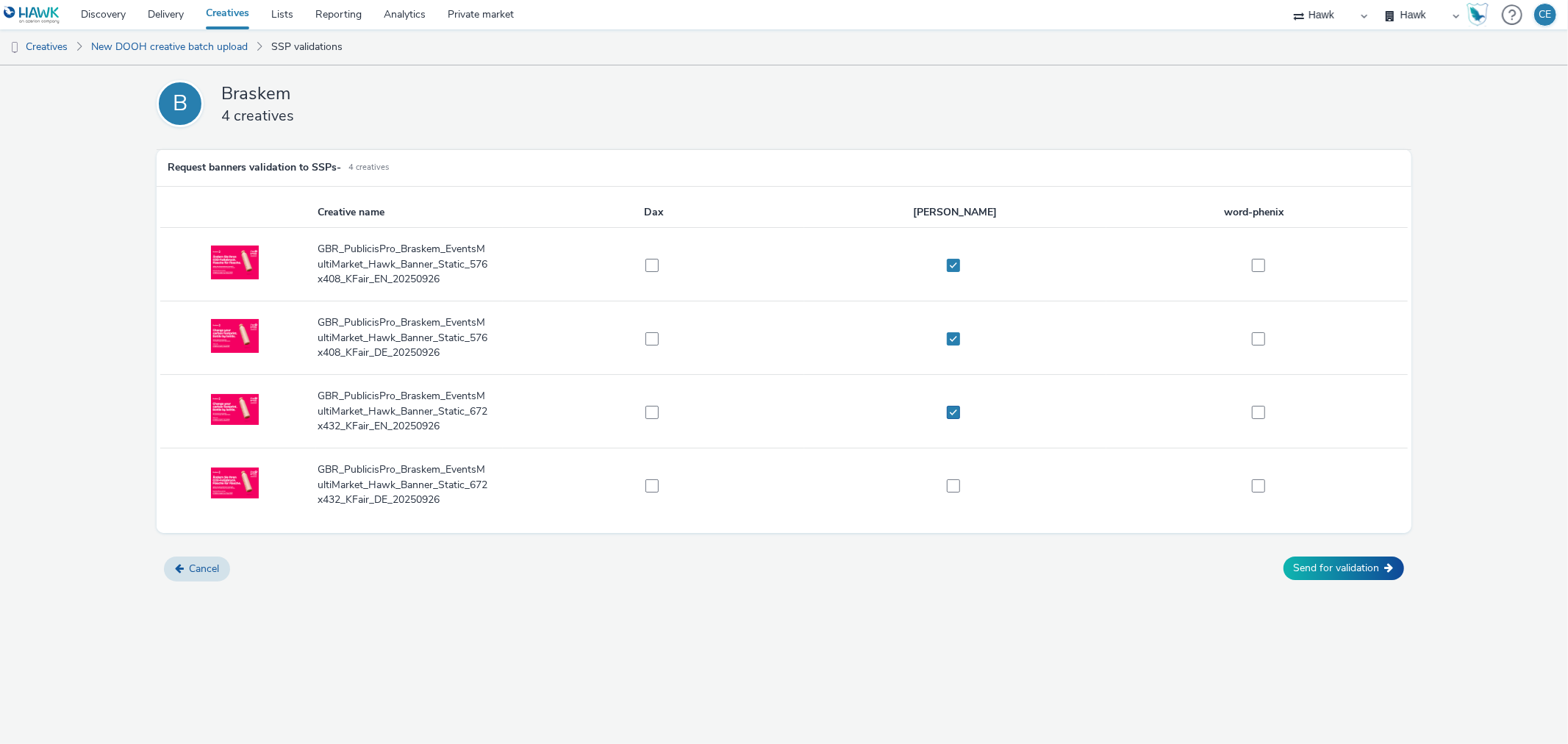
checkbox input "true"
drag, startPoint x: 957, startPoint y: 498, endPoint x: 957, endPoint y: 487, distance: 11.0
click at [957, 496] on td at bounding box center [955, 485] width 301 height 74
click at [957, 487] on span at bounding box center [954, 485] width 13 height 13
checkbox input "true"
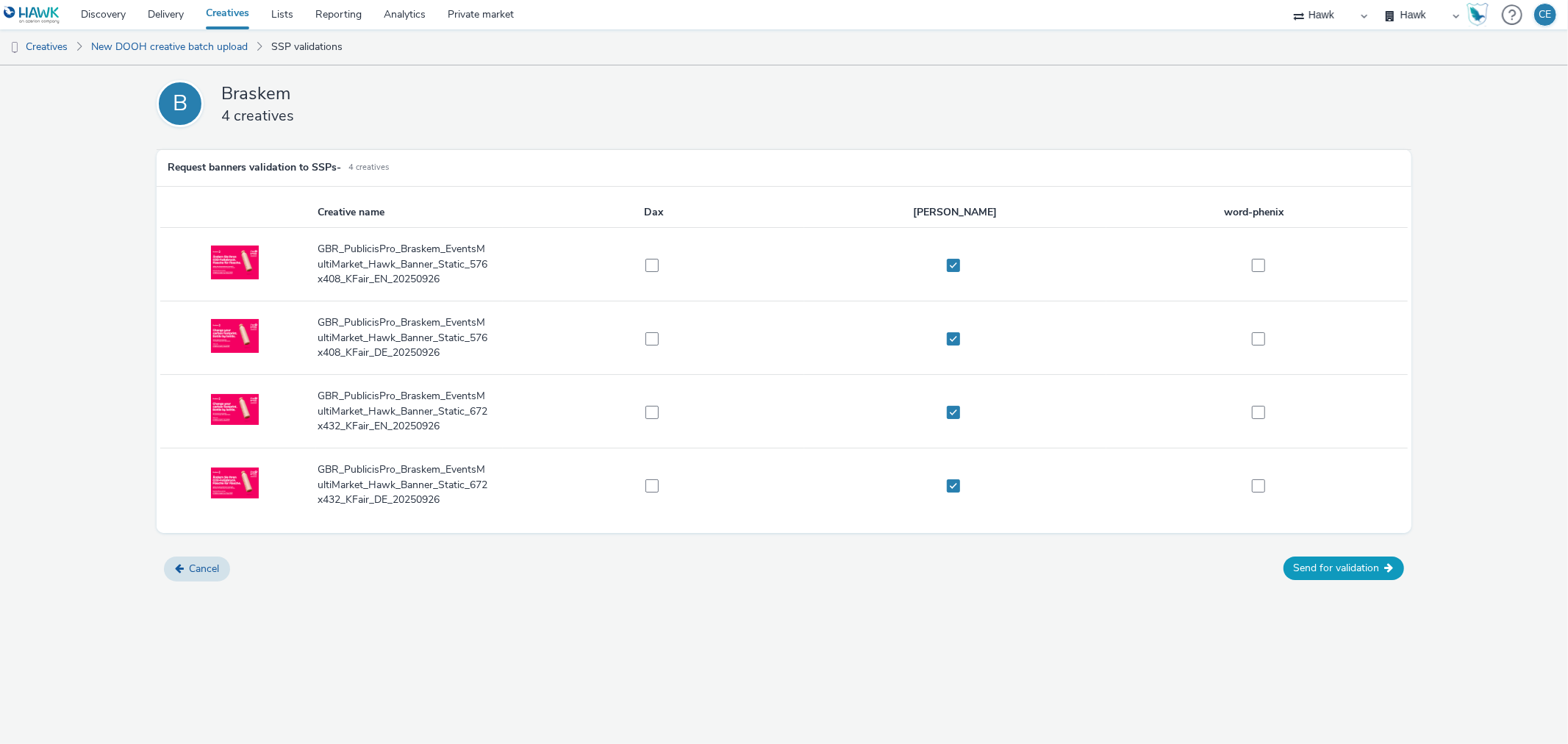
click at [1308, 566] on button "Send for validation" at bounding box center [1343, 568] width 120 height 24
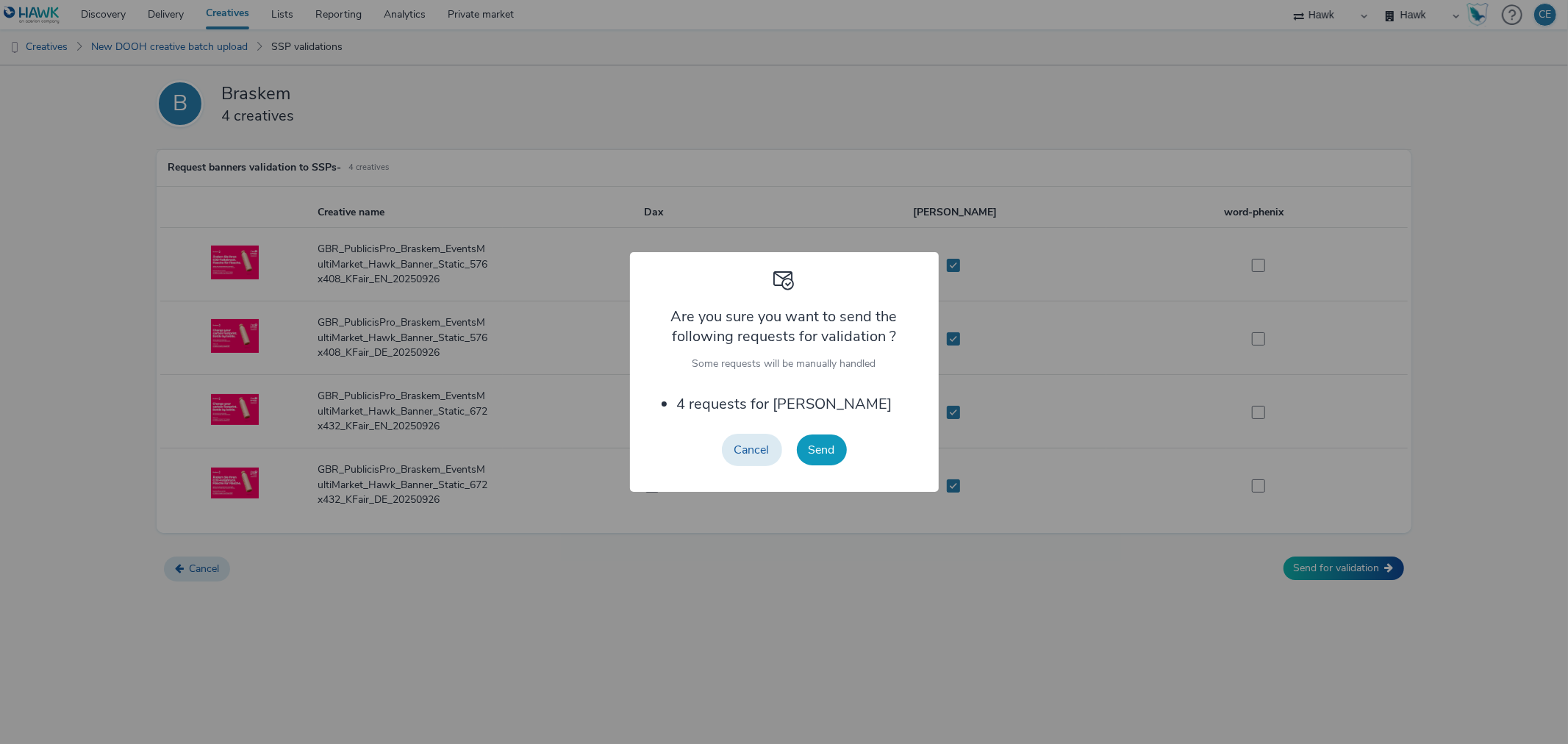
click at [811, 445] on button "Send" at bounding box center [821, 449] width 50 height 31
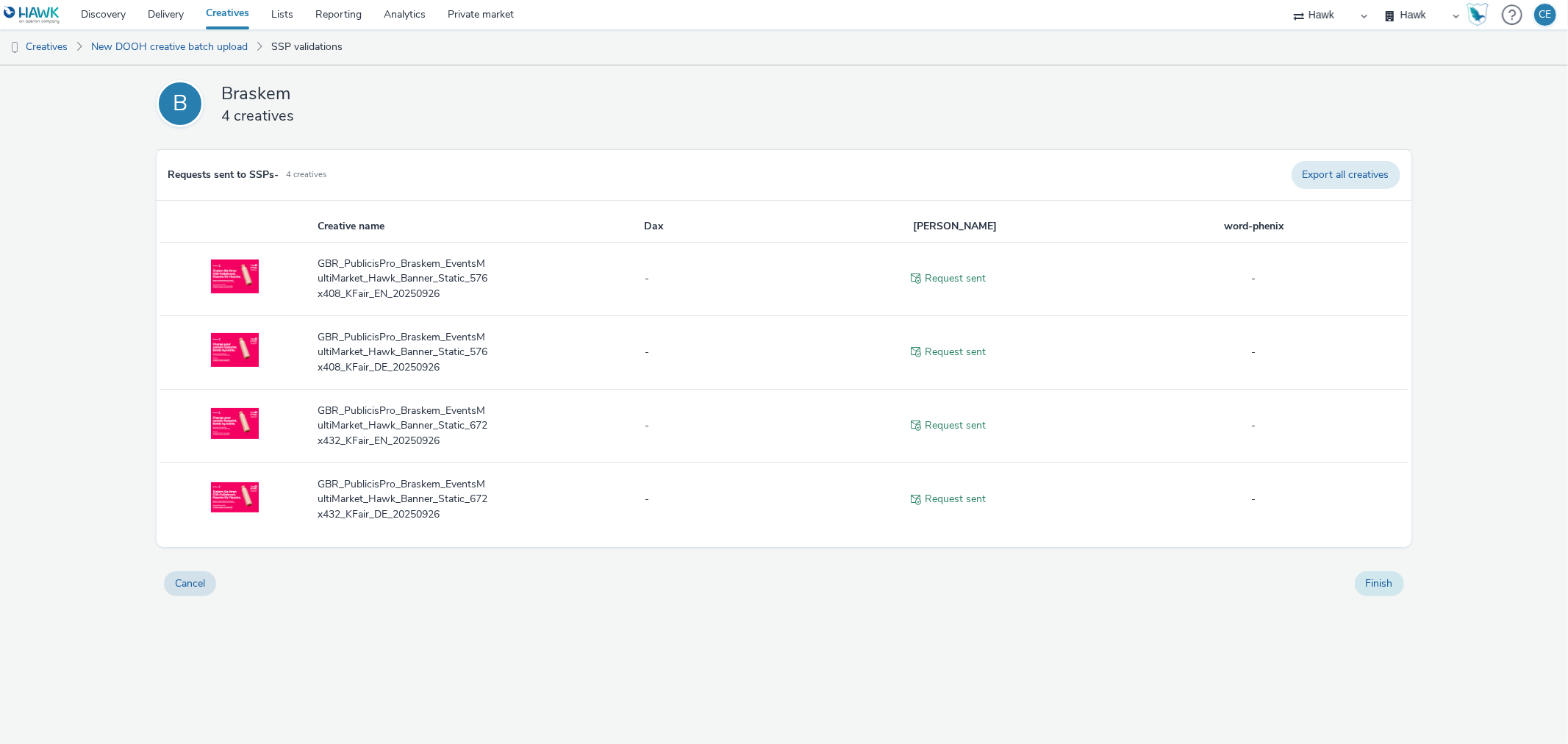
click at [1387, 593] on button "Finish" at bounding box center [1379, 583] width 49 height 25
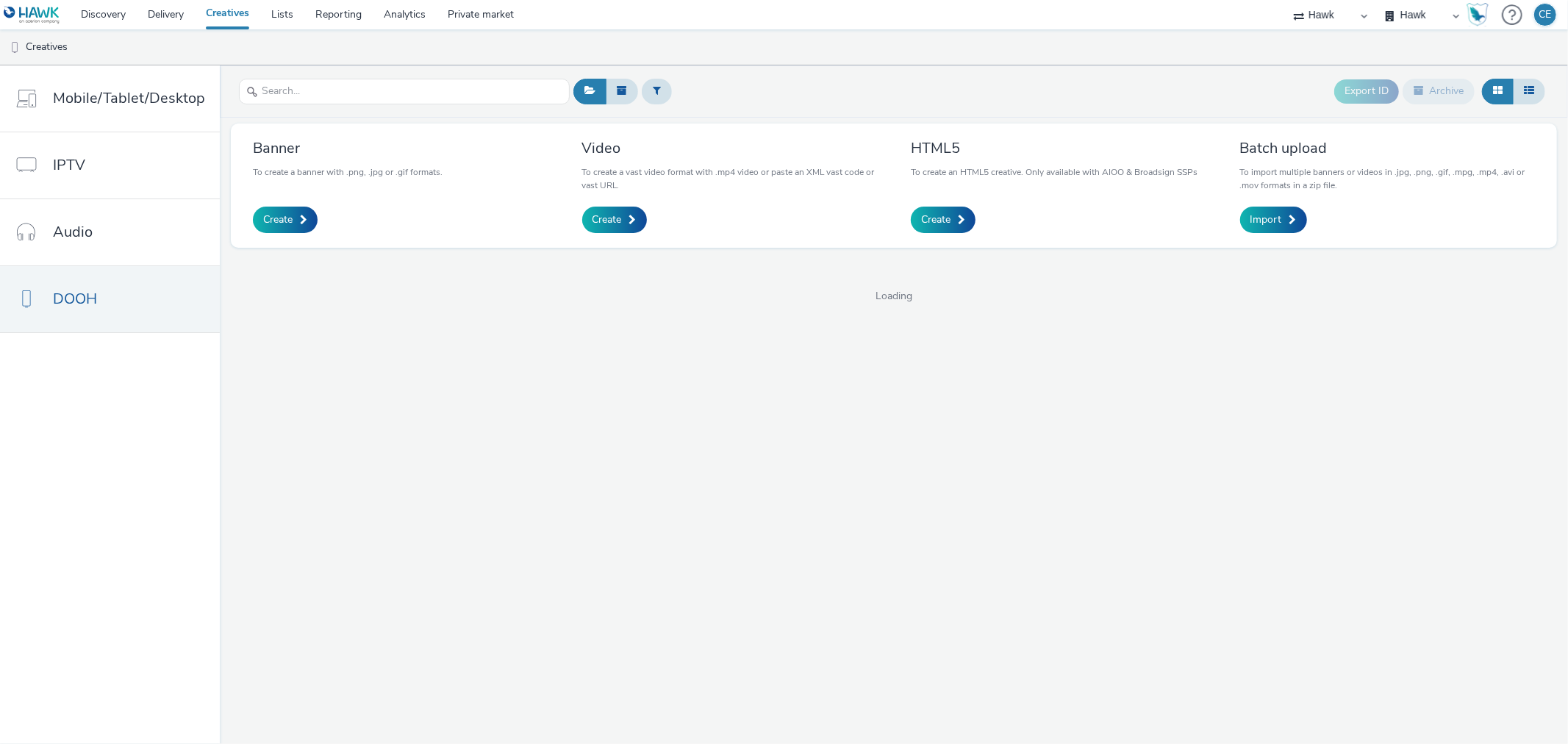
click at [351, 70] on header "Export ID Archive" at bounding box center [894, 91] width 1348 height 52
click at [358, 94] on input "text" at bounding box center [404, 91] width 331 height 26
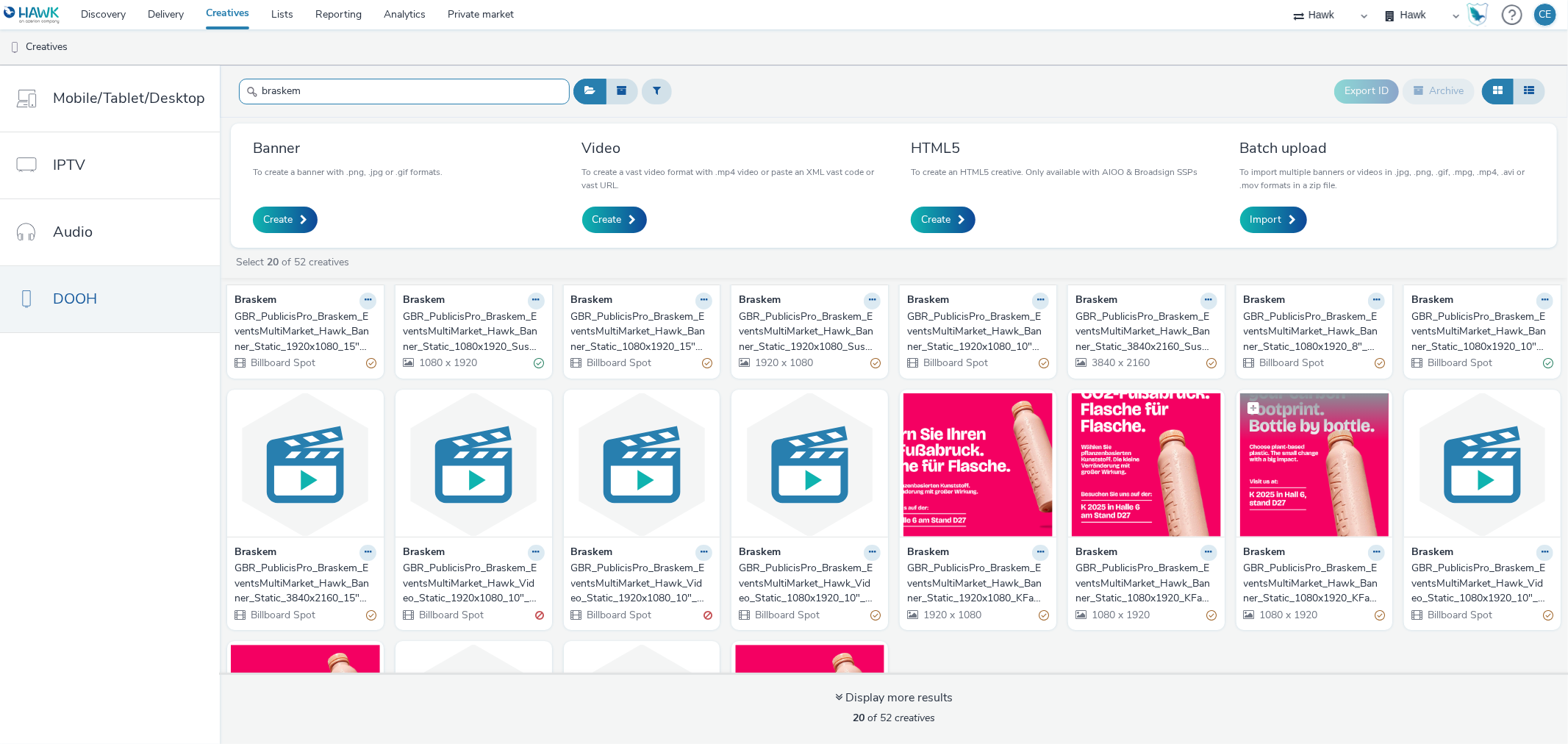
scroll to position [207, 0]
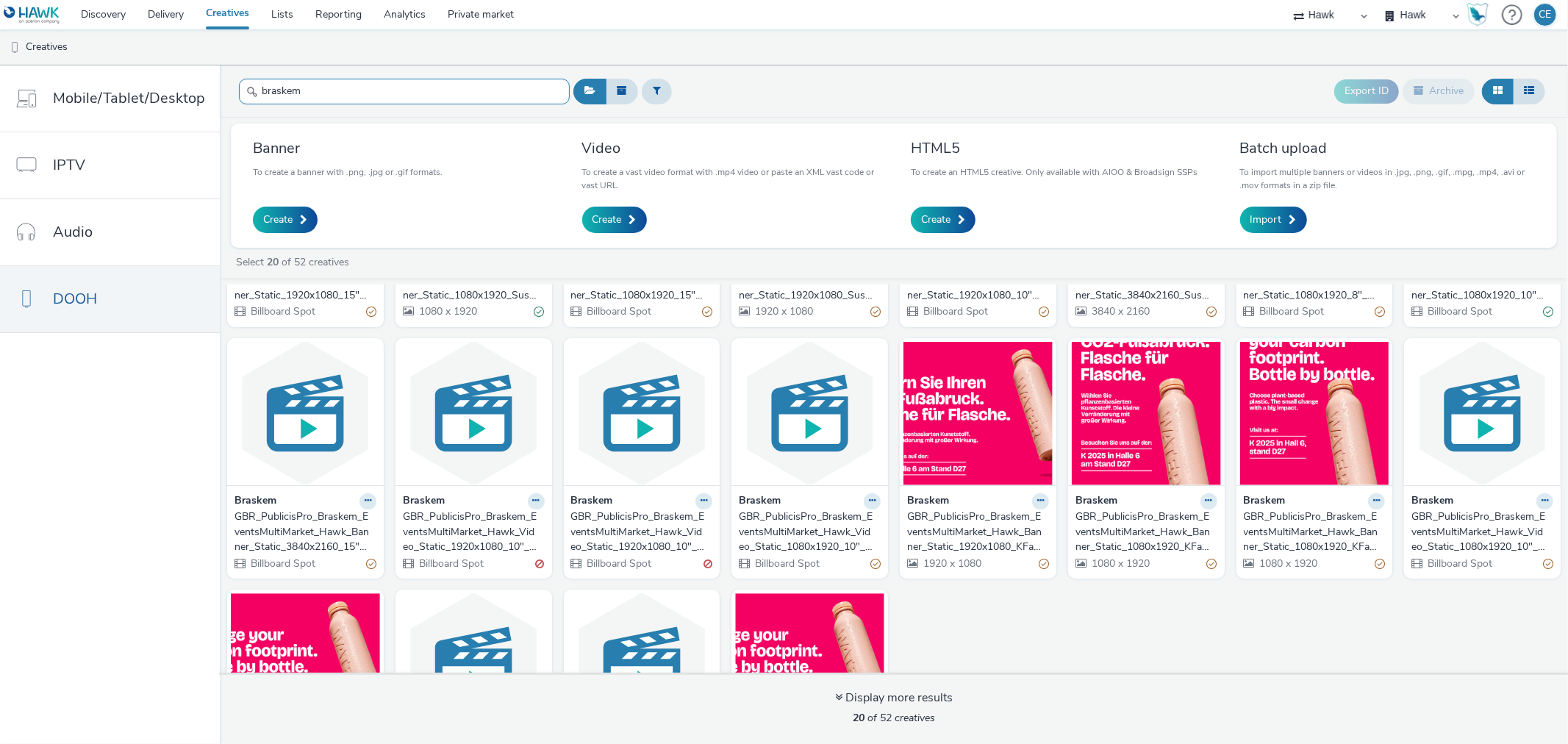
type input "braskem"
click at [1259, 521] on div "GBR_PublicisPro_Braskem_EventsMultiMarket_Hawk_Banner_Static_1080x1920_KFair_EN…" at bounding box center [1311, 531] width 136 height 45
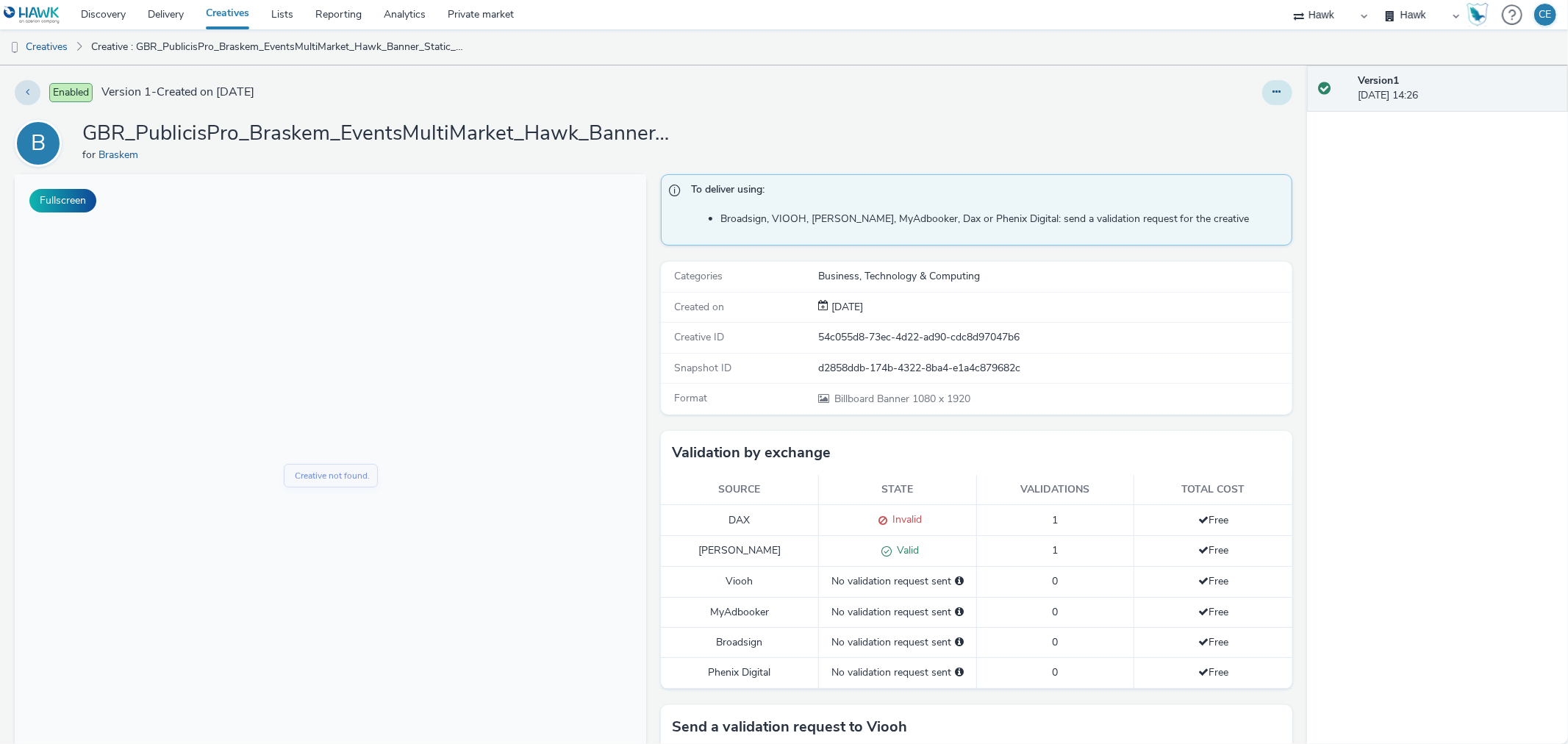
click at [1274, 85] on button at bounding box center [1277, 93] width 30 height 25
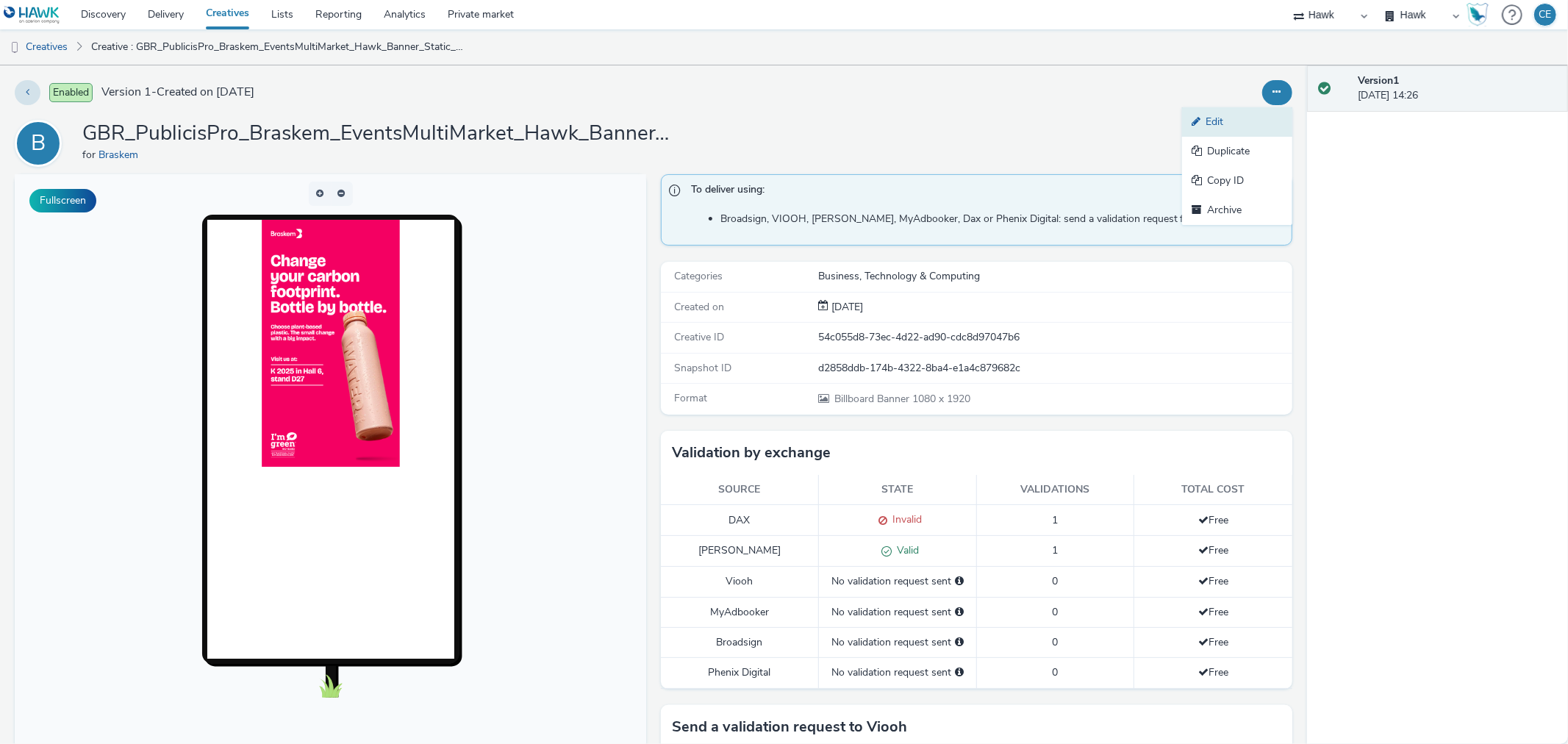
click at [1251, 113] on link "Edit" at bounding box center [1237, 121] width 110 height 29
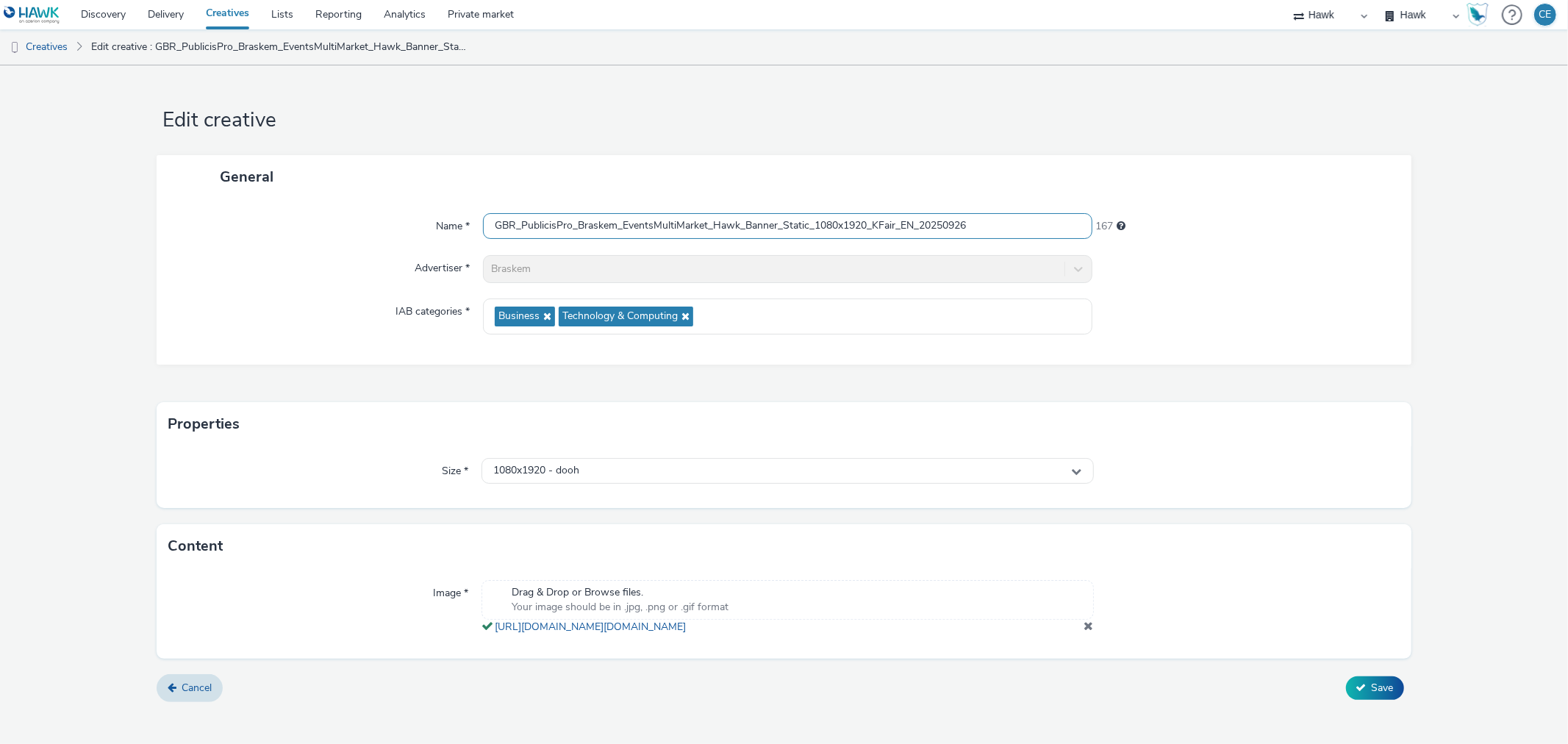
drag, startPoint x: 994, startPoint y: 225, endPoint x: 391, endPoint y: 217, distance: 603.1
click at [391, 217] on div "Name * GBR_PublicisPro_Braskem_EventsMultiMarket_Hawk_Banner_Static_1080x1920_K…" at bounding box center [784, 227] width 1225 height 27
click at [473, 11] on link "Private market" at bounding box center [481, 14] width 88 height 29
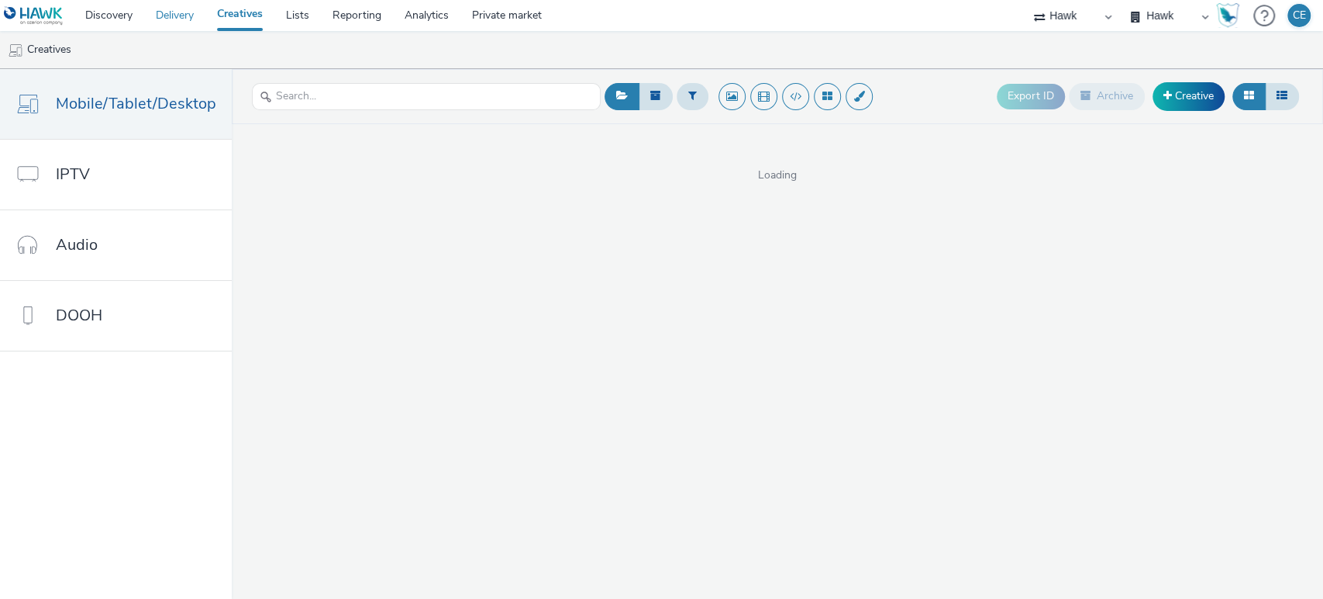
click at [167, 19] on link "Delivery" at bounding box center [174, 15] width 61 height 31
